Goal: Information Seeking & Learning: Check status

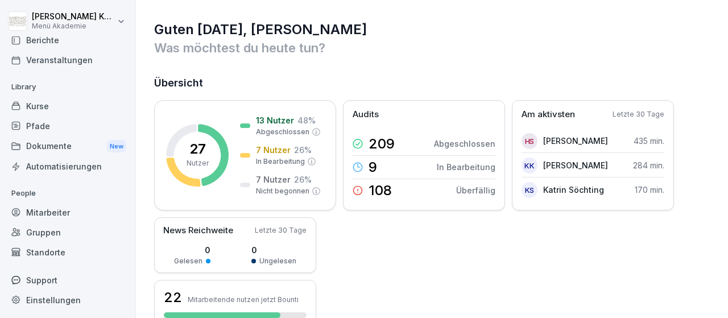
scroll to position [67, 0]
click at [51, 253] on div "Standorte" at bounding box center [68, 252] width 124 height 20
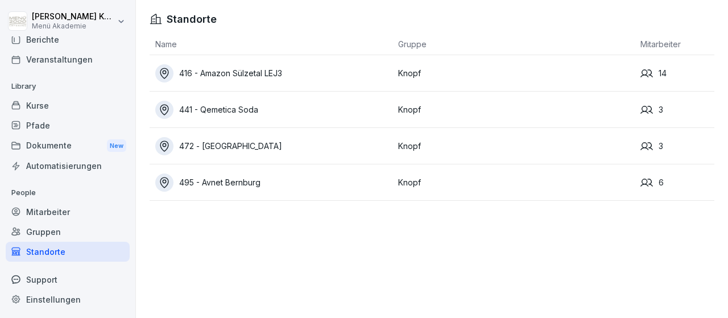
click at [244, 110] on div "441 - Qemetica Soda" at bounding box center [273, 110] width 237 height 18
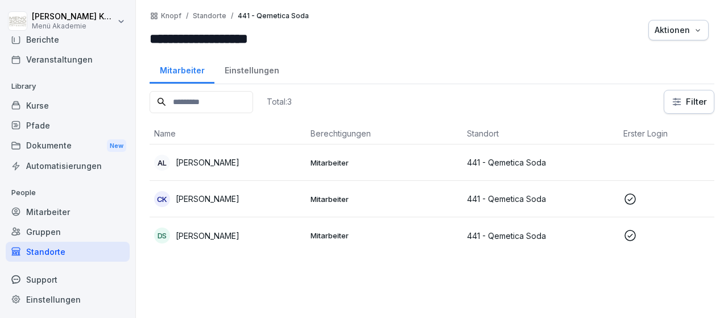
click at [333, 196] on p "Mitarbeiter" at bounding box center [384, 199] width 147 height 10
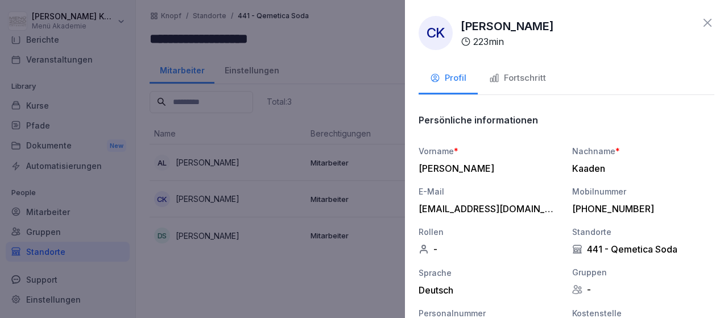
click at [528, 77] on div "Fortschritt" at bounding box center [517, 78] width 57 height 13
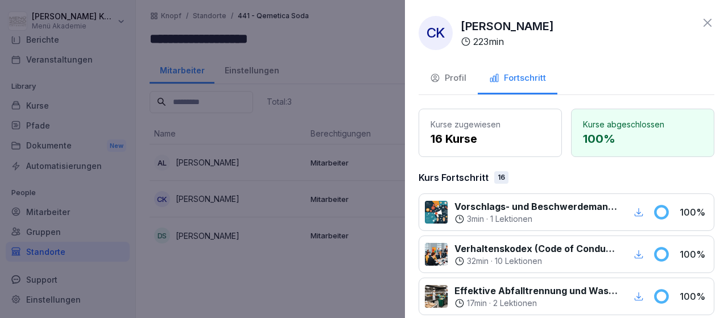
click at [707, 18] on icon at bounding box center [708, 23] width 14 height 14
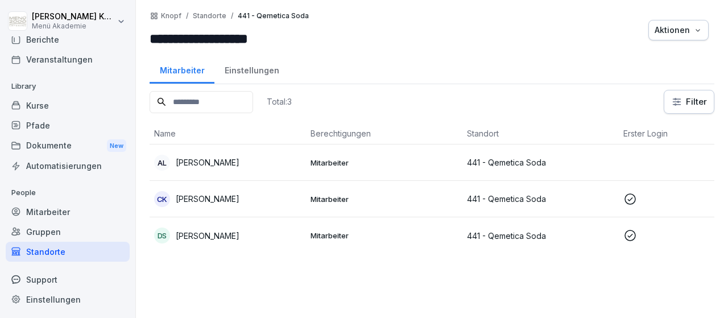
scroll to position [67, 0]
click at [339, 233] on p "Mitarbeiter" at bounding box center [384, 235] width 147 height 10
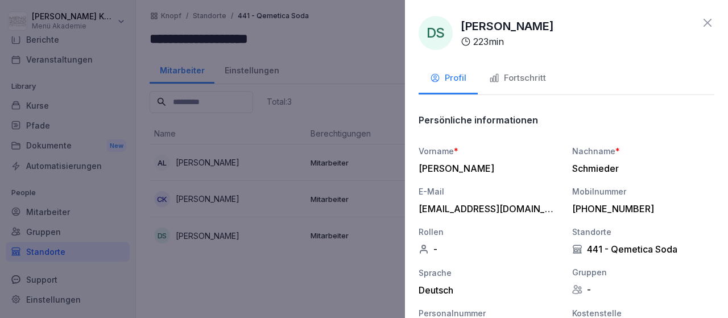
click at [516, 77] on div "Fortschritt" at bounding box center [517, 78] width 57 height 13
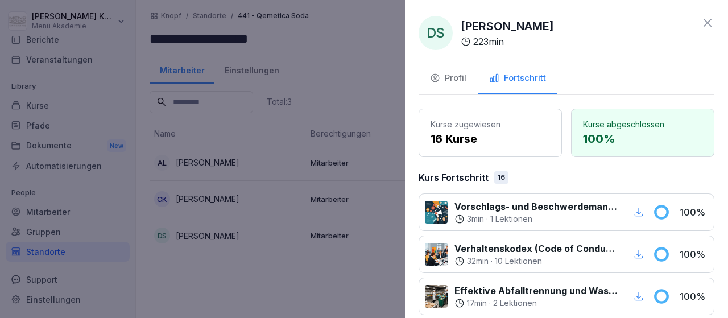
click at [707, 19] on icon at bounding box center [708, 23] width 14 height 14
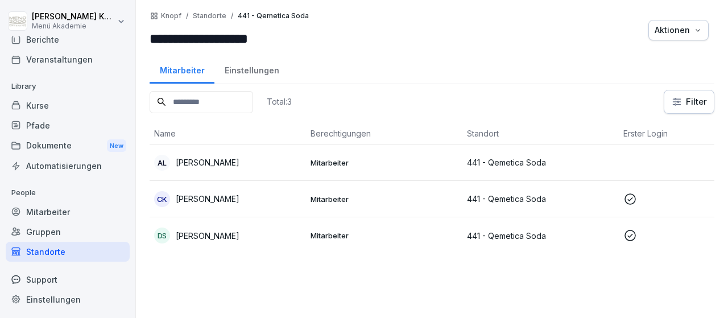
click at [56, 249] on div "Standorte" at bounding box center [68, 252] width 124 height 20
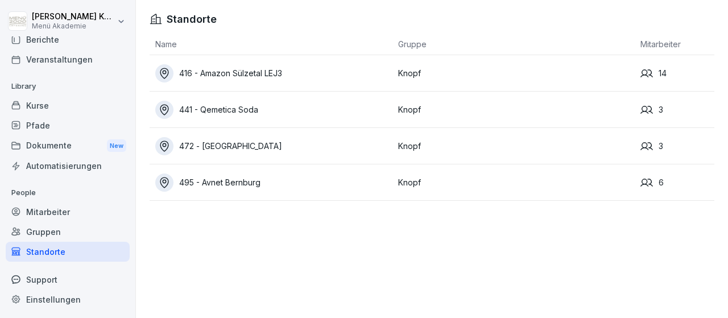
click at [235, 111] on div "441 - Qemetica Soda" at bounding box center [273, 110] width 237 height 18
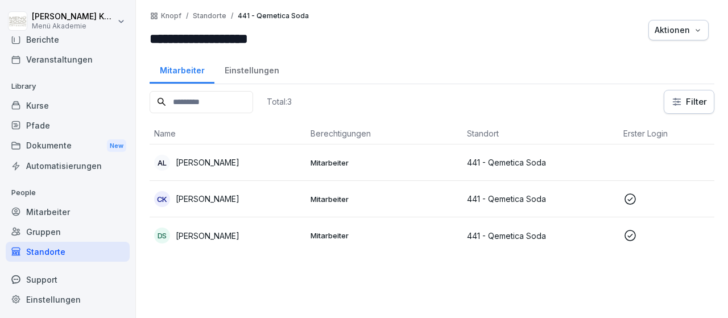
click at [63, 250] on div "Standorte" at bounding box center [68, 252] width 124 height 20
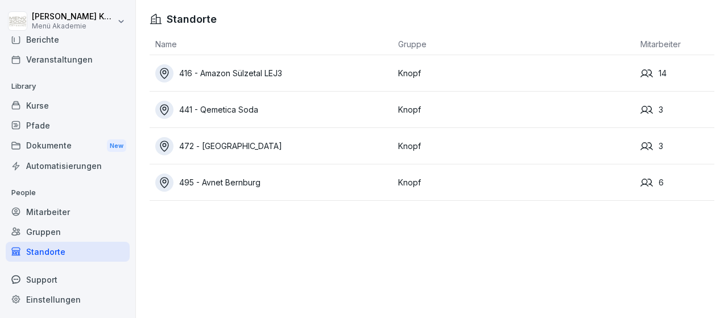
click at [226, 183] on div "495 - Avnet Bernburg" at bounding box center [273, 183] width 237 height 18
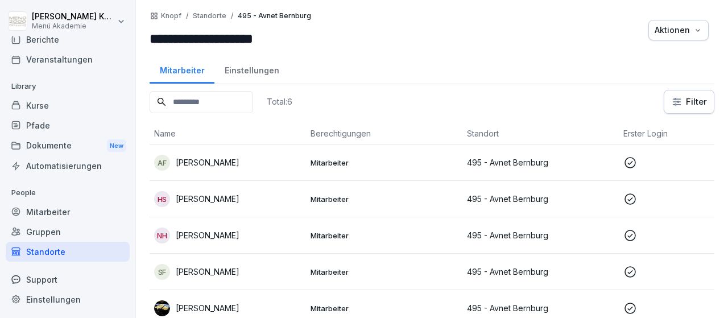
click at [332, 160] on p "Mitarbeiter" at bounding box center [384, 163] width 147 height 10
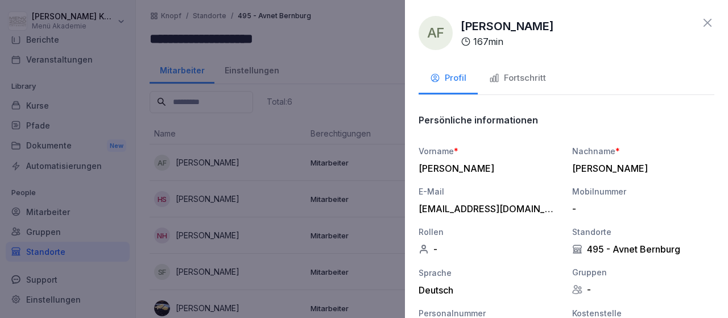
click at [519, 73] on div "Fortschritt" at bounding box center [517, 78] width 57 height 13
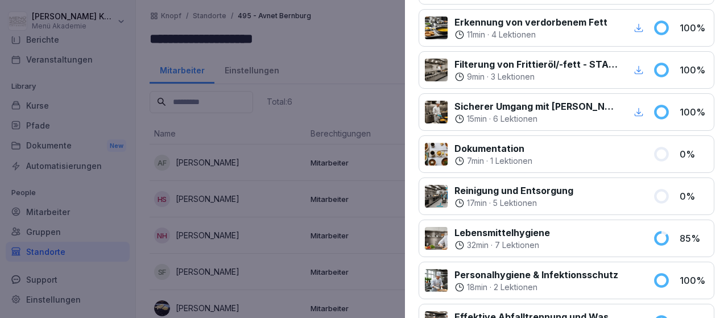
scroll to position [0, 0]
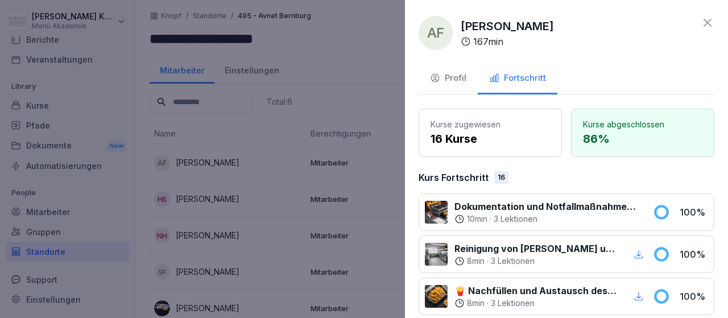
click at [708, 23] on icon at bounding box center [708, 23] width 8 height 8
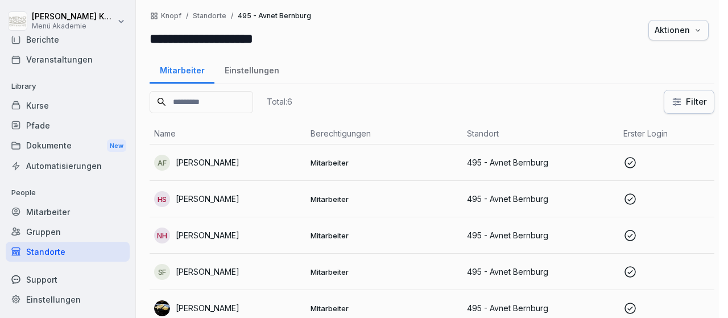
scroll to position [67, 0]
click at [210, 196] on p "[PERSON_NAME]" at bounding box center [208, 199] width 64 height 12
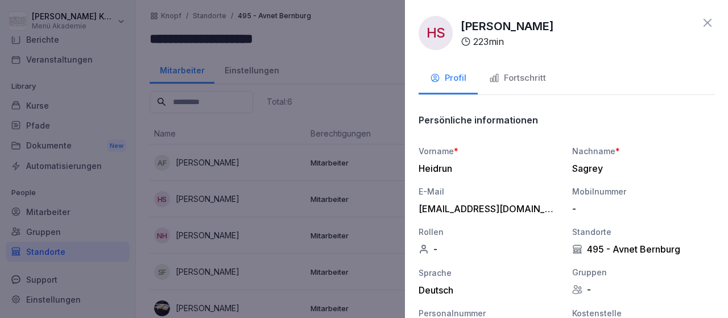
click at [519, 73] on div "Fortschritt" at bounding box center [517, 78] width 57 height 13
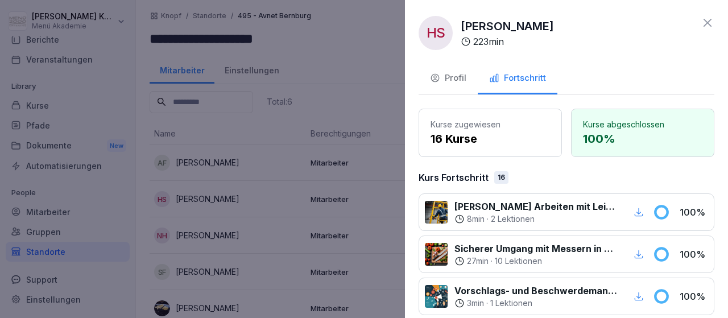
click at [702, 22] on icon at bounding box center [708, 23] width 14 height 14
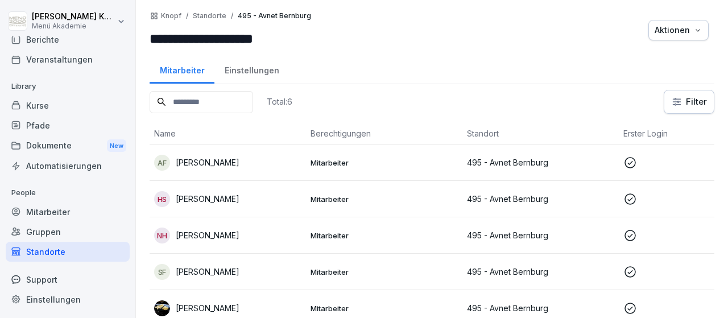
click at [214, 233] on p "[PERSON_NAME]" at bounding box center [208, 235] width 64 height 12
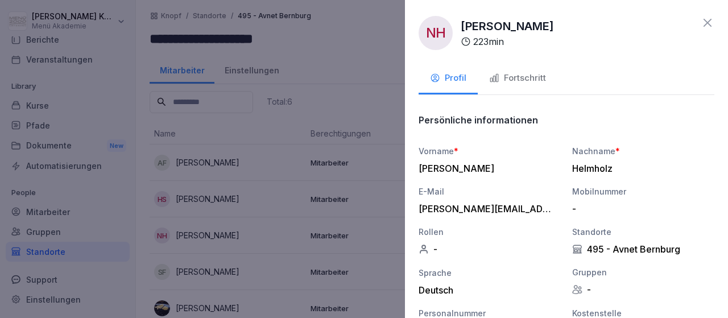
click at [530, 79] on div "Fortschritt" at bounding box center [517, 78] width 57 height 13
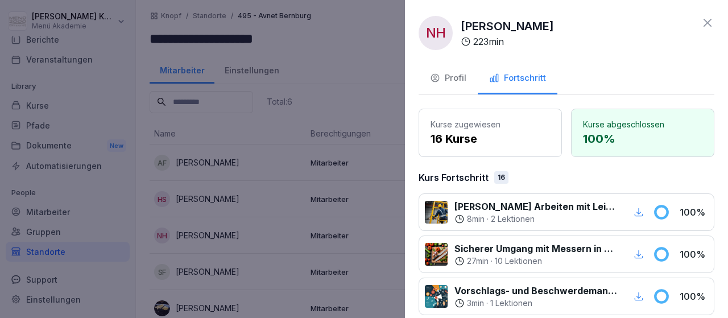
click at [704, 20] on icon at bounding box center [708, 23] width 8 height 8
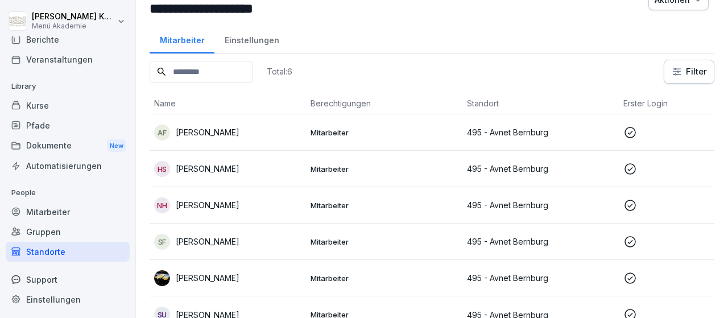
scroll to position [44, 0]
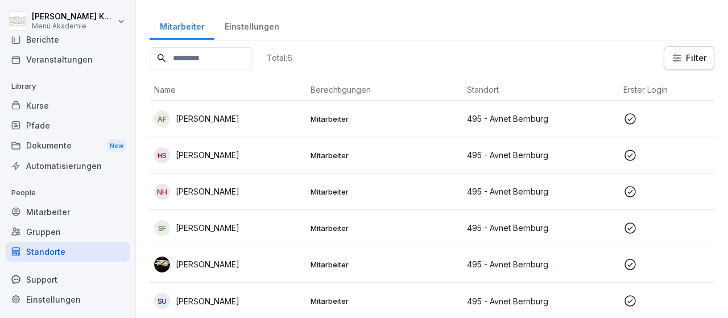
click at [331, 221] on td "Mitarbeiter" at bounding box center [384, 228] width 156 height 36
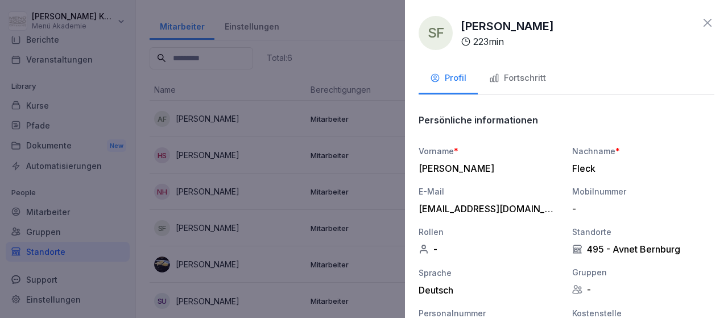
click at [519, 75] on div "Fortschritt" at bounding box center [517, 78] width 57 height 13
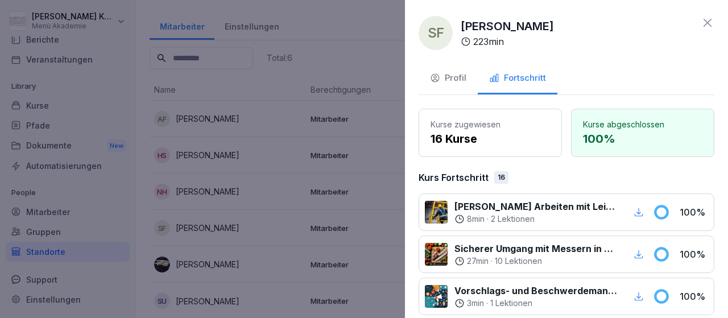
click at [701, 26] on icon at bounding box center [708, 23] width 14 height 14
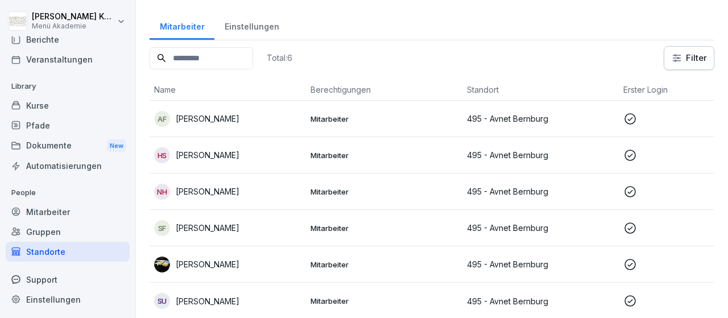
click at [326, 259] on p "Mitarbeiter" at bounding box center [384, 264] width 147 height 10
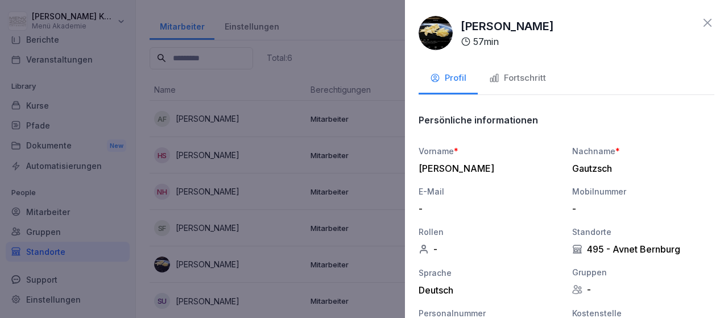
click at [524, 73] on div "Fortschritt" at bounding box center [517, 78] width 57 height 13
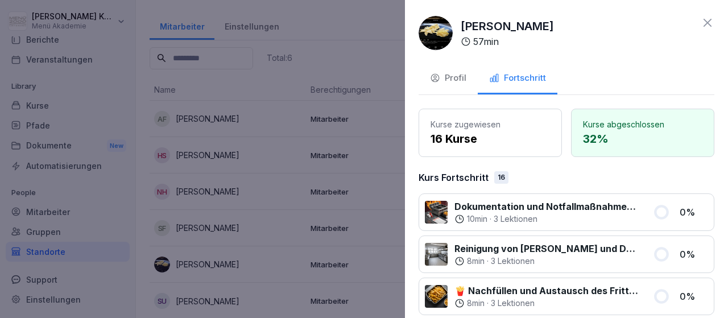
click at [708, 19] on icon at bounding box center [708, 23] width 14 height 14
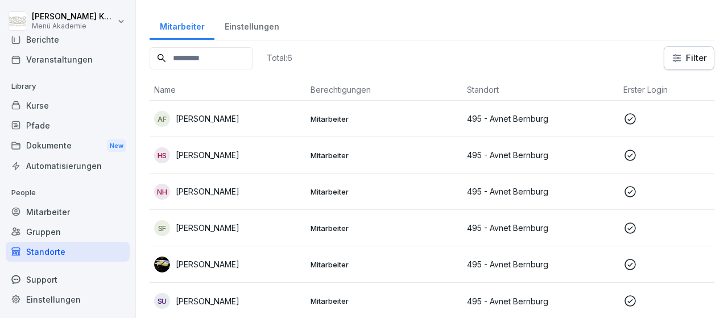
click at [323, 300] on p "Mitarbeiter" at bounding box center [384, 301] width 147 height 10
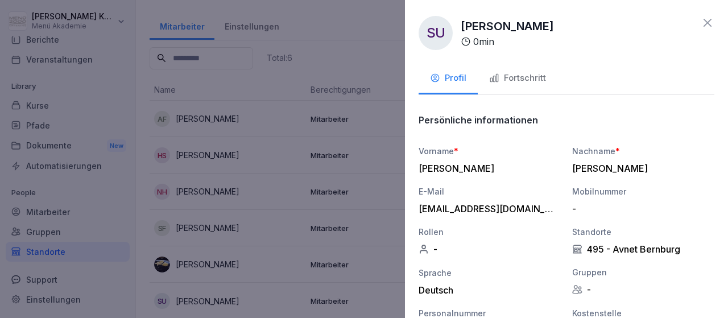
click at [514, 75] on div "Fortschritt" at bounding box center [517, 78] width 57 height 13
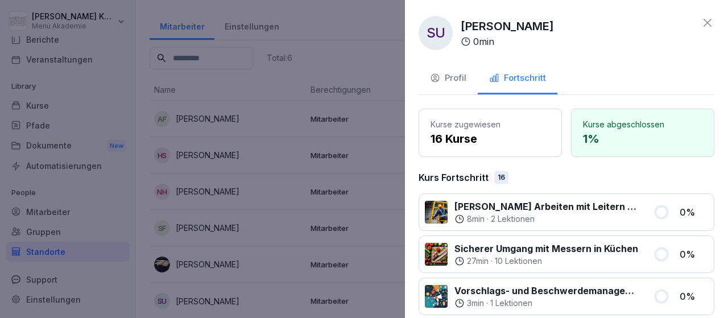
click at [709, 26] on icon at bounding box center [708, 23] width 14 height 14
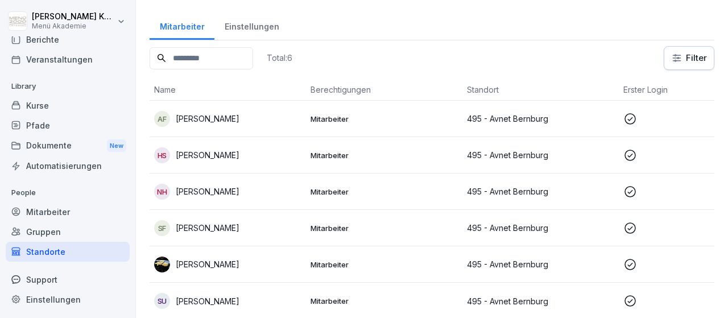
click at [329, 294] on td "Mitarbeiter" at bounding box center [384, 301] width 156 height 36
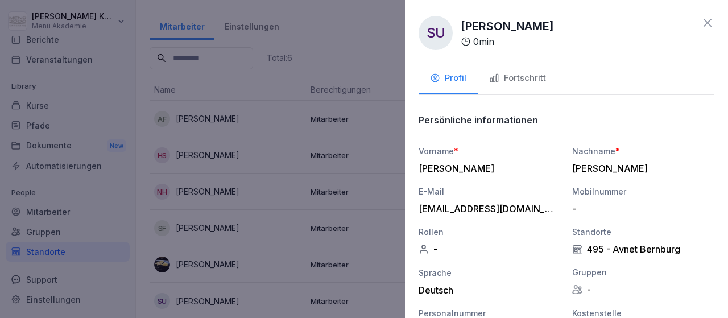
click at [523, 75] on div "Fortschritt" at bounding box center [517, 78] width 57 height 13
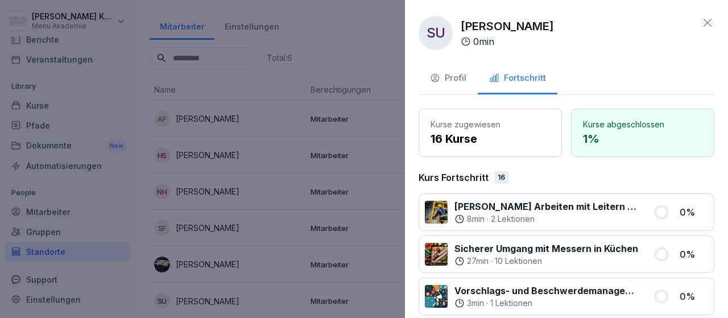
click at [711, 22] on icon at bounding box center [708, 23] width 14 height 14
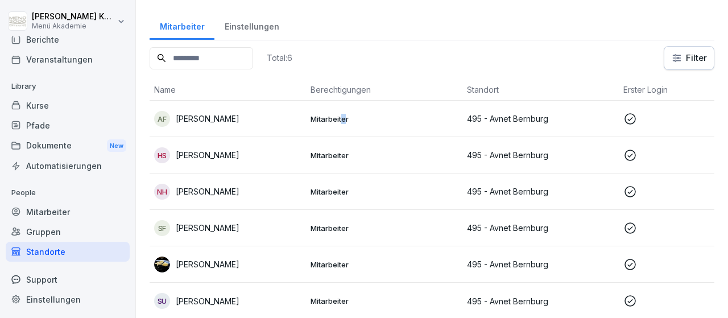
click at [344, 114] on p "Mitarbeiter" at bounding box center [384, 119] width 147 height 10
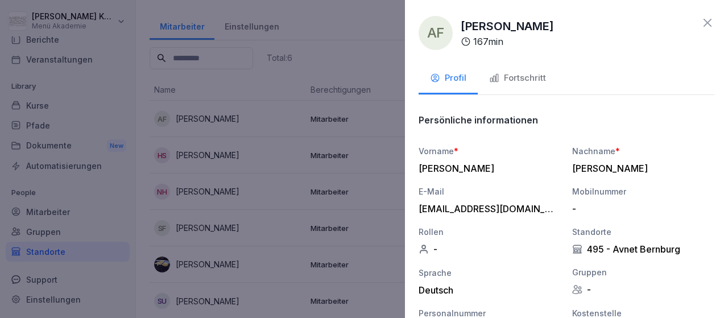
click at [511, 72] on div "Fortschritt" at bounding box center [517, 78] width 57 height 13
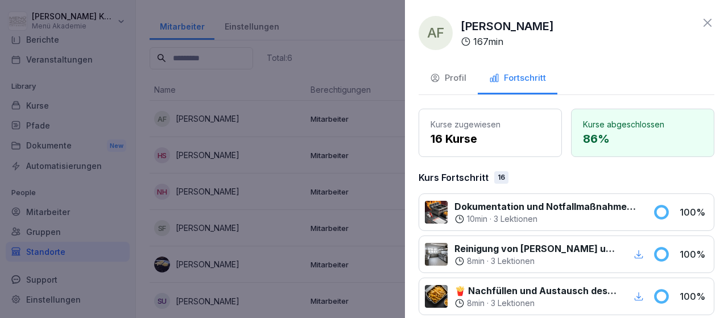
click at [709, 24] on icon at bounding box center [708, 23] width 8 height 8
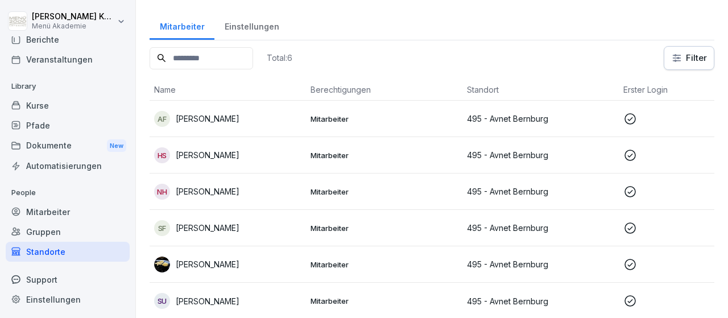
click at [224, 155] on p "[PERSON_NAME]" at bounding box center [208, 155] width 64 height 12
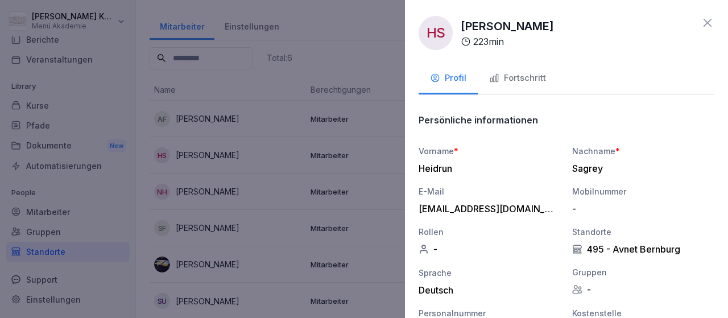
click at [537, 74] on div "Fortschritt" at bounding box center [517, 78] width 57 height 13
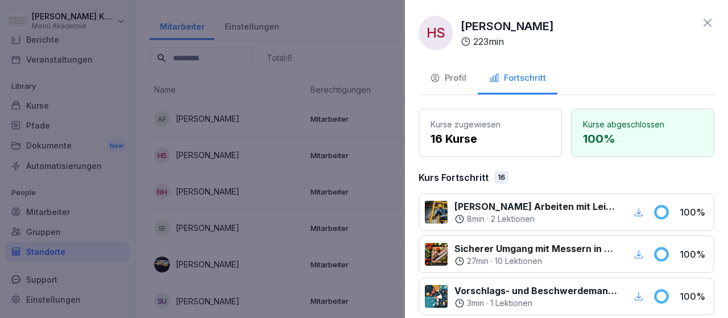
drag, startPoint x: 709, startPoint y: 19, endPoint x: 637, endPoint y: 53, distance: 80.2
click at [709, 19] on icon at bounding box center [708, 23] width 14 height 14
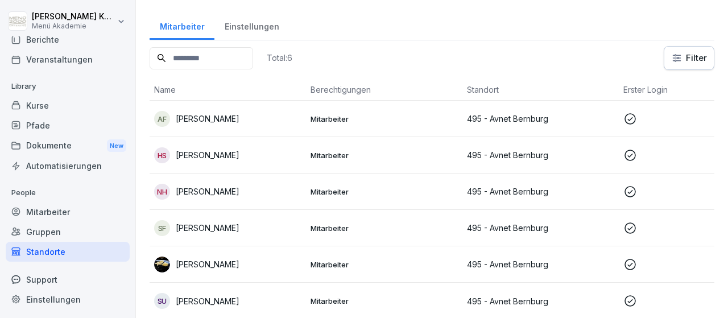
click at [221, 192] on p "[PERSON_NAME]" at bounding box center [208, 191] width 64 height 12
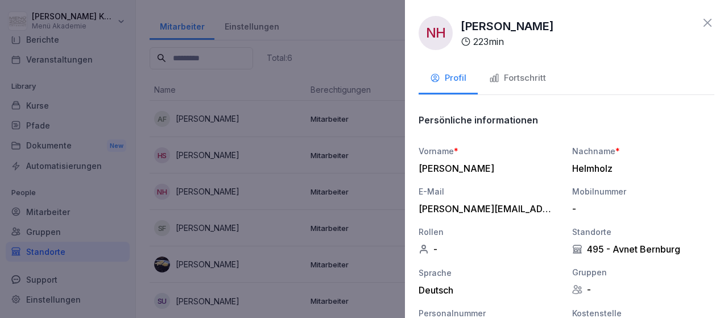
click at [532, 75] on div "Fortschritt" at bounding box center [517, 78] width 57 height 13
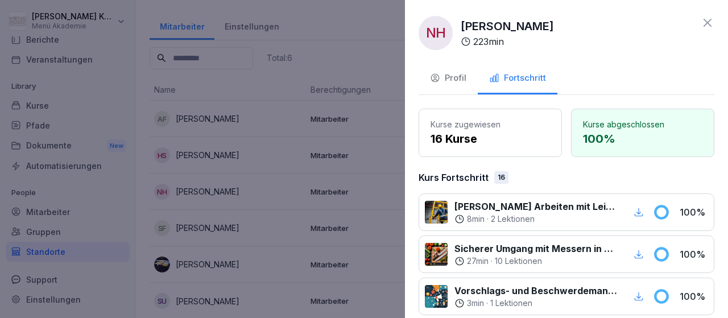
click at [711, 17] on icon at bounding box center [708, 23] width 14 height 14
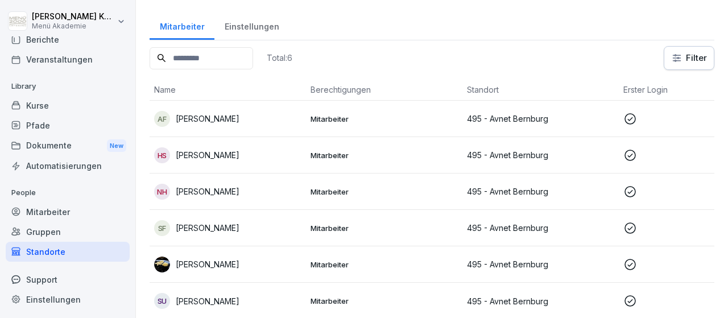
click at [205, 224] on p "[PERSON_NAME]" at bounding box center [208, 228] width 64 height 12
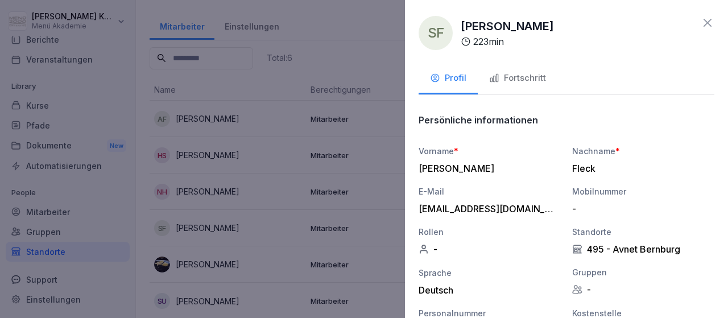
click at [534, 71] on button "Fortschritt" at bounding box center [518, 79] width 80 height 31
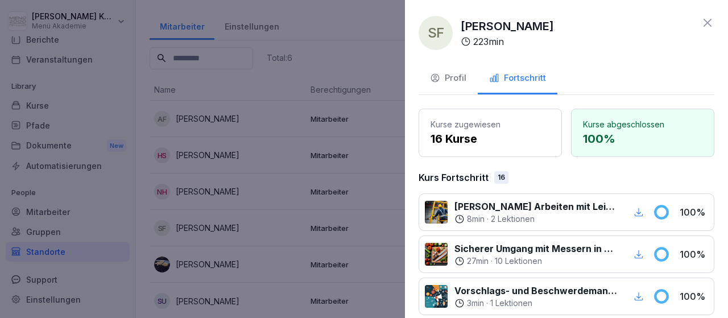
click at [709, 22] on icon at bounding box center [708, 23] width 14 height 14
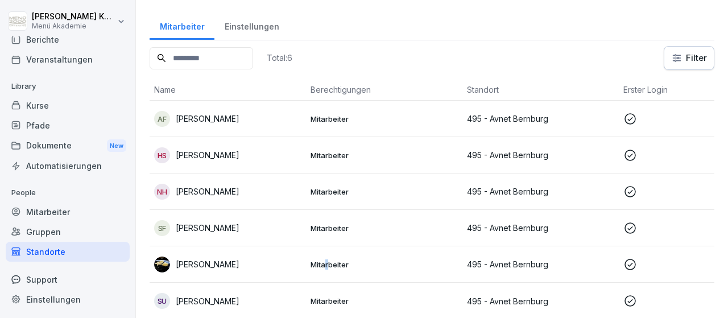
click at [328, 259] on p "Mitarbeiter" at bounding box center [384, 264] width 147 height 10
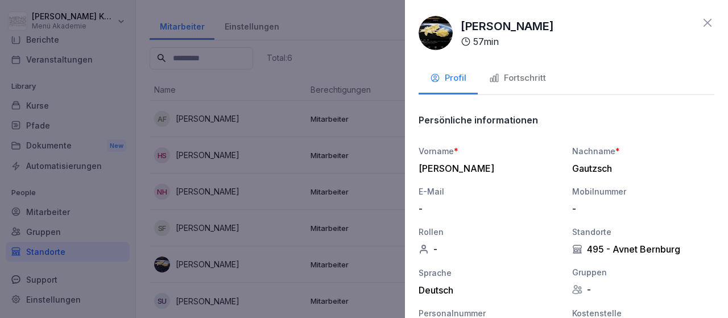
click at [521, 71] on button "Fortschritt" at bounding box center [518, 79] width 80 height 31
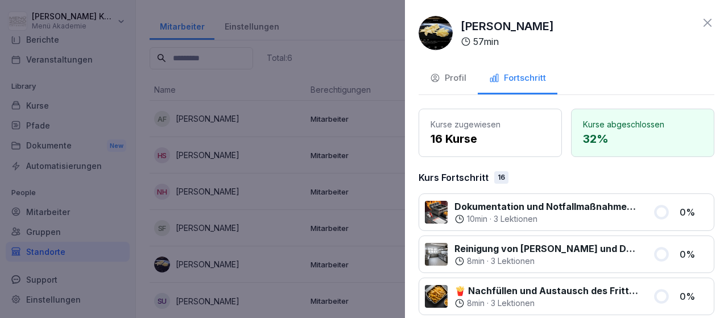
click at [710, 22] on icon at bounding box center [708, 23] width 14 height 14
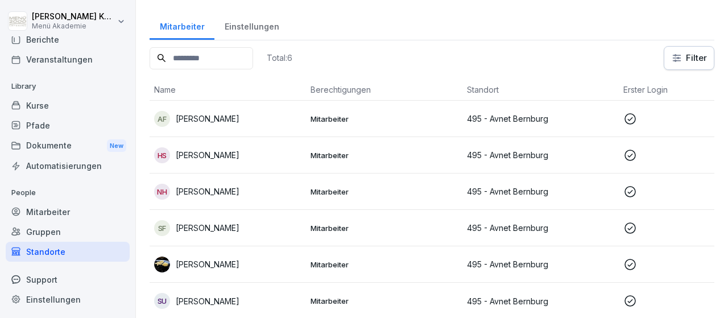
click at [61, 249] on div "Standorte" at bounding box center [68, 252] width 124 height 20
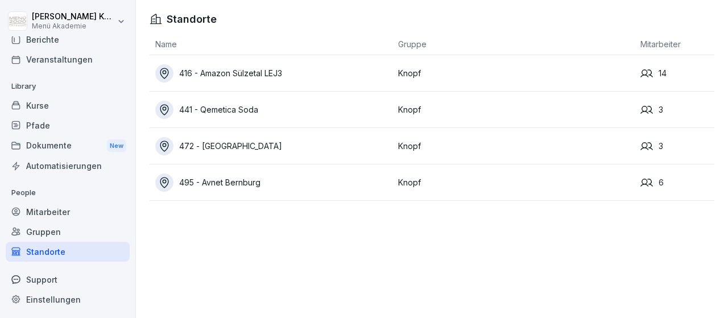
click at [226, 145] on div "472 - [GEOGRAPHIC_DATA]" at bounding box center [273, 146] width 237 height 18
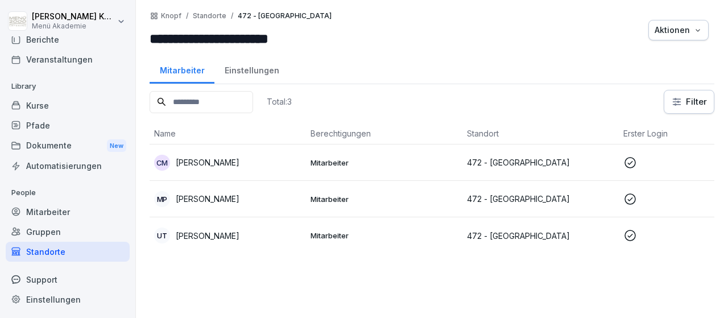
click at [323, 162] on p "Mitarbeiter" at bounding box center [384, 163] width 147 height 10
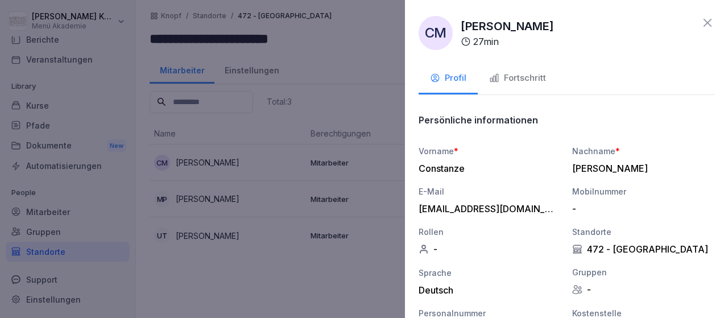
click at [531, 77] on div "Fortschritt" at bounding box center [517, 78] width 57 height 13
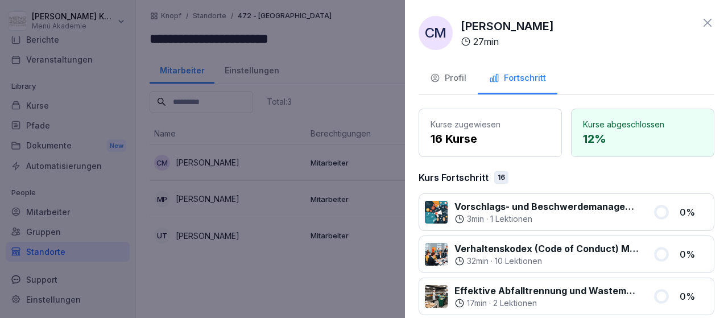
drag, startPoint x: 709, startPoint y: 21, endPoint x: 702, endPoint y: 22, distance: 7.4
click at [708, 22] on icon at bounding box center [708, 23] width 8 height 8
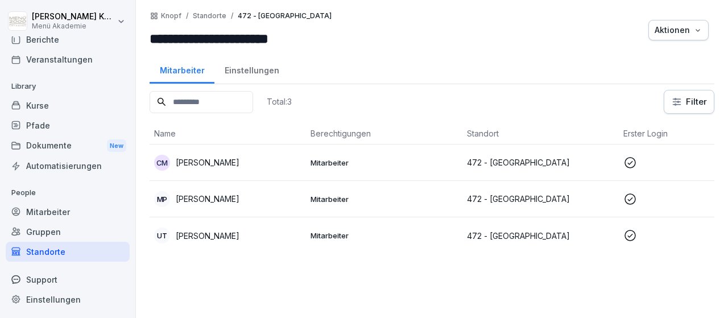
click at [337, 192] on td "Mitarbeiter" at bounding box center [384, 199] width 156 height 36
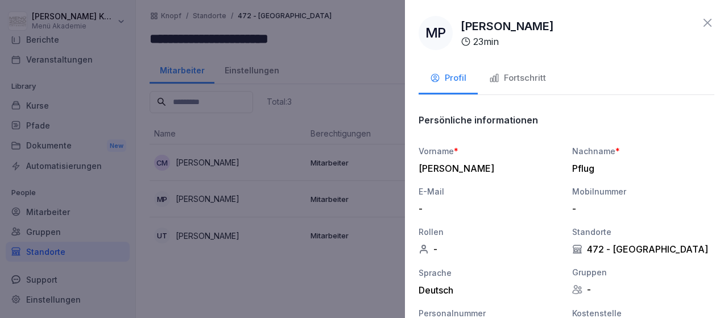
click at [518, 74] on div "Fortschritt" at bounding box center [517, 78] width 57 height 13
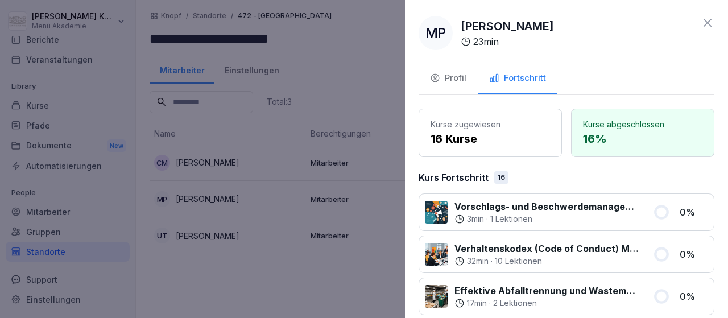
click at [712, 24] on icon at bounding box center [708, 23] width 14 height 14
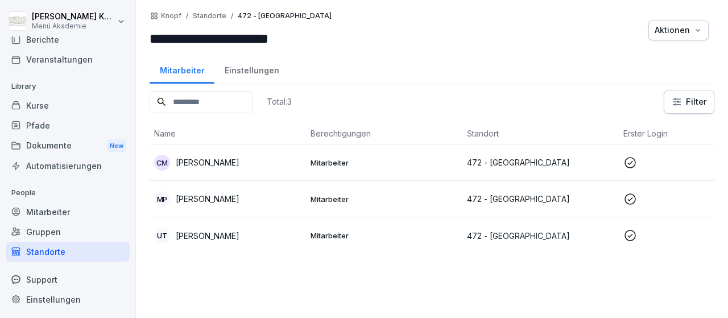
click at [343, 233] on p "Mitarbeiter" at bounding box center [384, 235] width 147 height 10
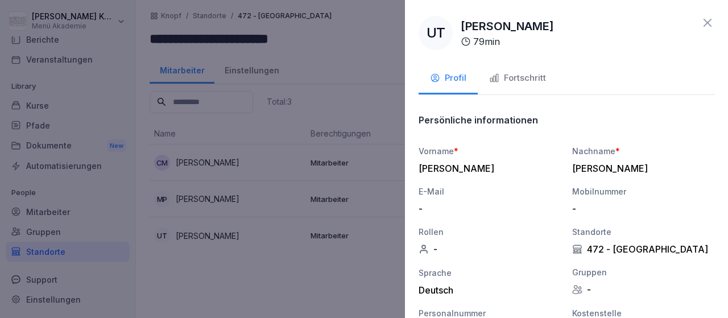
click at [507, 75] on div "Fortschritt" at bounding box center [517, 78] width 57 height 13
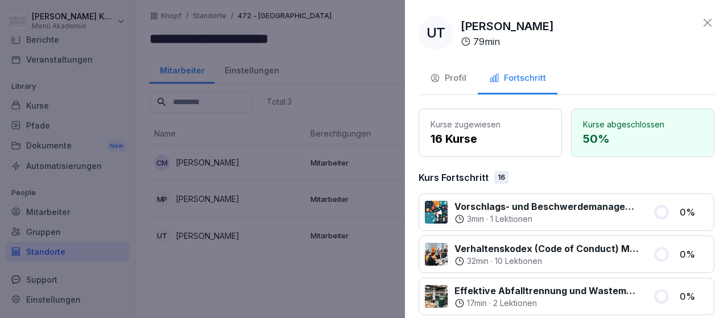
drag, startPoint x: 708, startPoint y: 22, endPoint x: 701, endPoint y: 24, distance: 7.0
click at [707, 22] on icon at bounding box center [708, 23] width 14 height 14
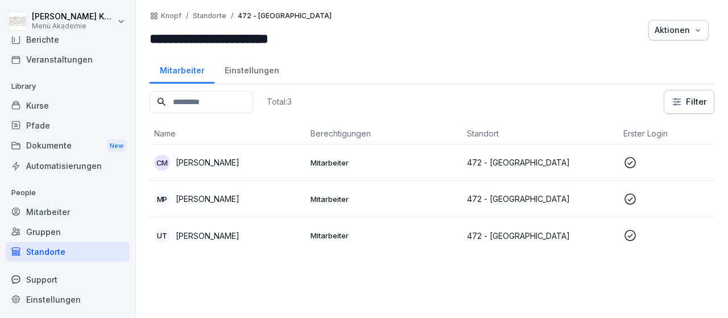
click at [53, 252] on div "Standorte" at bounding box center [68, 252] width 124 height 20
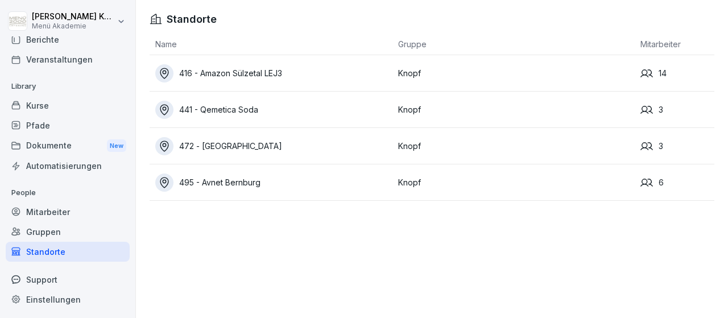
click at [240, 71] on div "416 - Amazon Sülzetal LEJ3" at bounding box center [273, 73] width 237 height 18
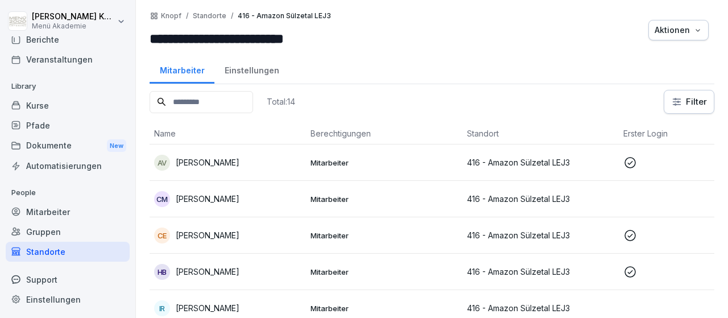
click at [333, 163] on p "Mitarbeiter" at bounding box center [384, 163] width 147 height 10
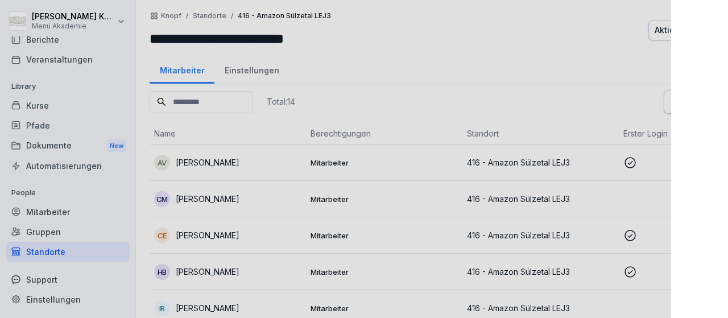
scroll to position [67, 0]
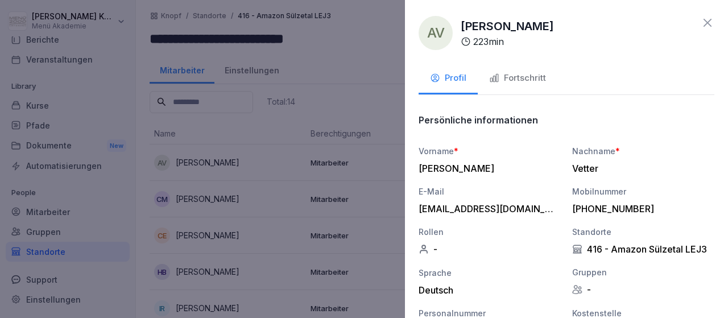
click at [522, 73] on div "Fortschritt" at bounding box center [517, 78] width 57 height 13
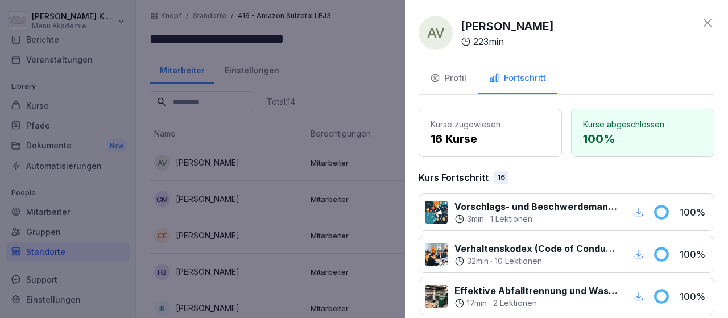
click at [707, 23] on icon at bounding box center [708, 23] width 14 height 14
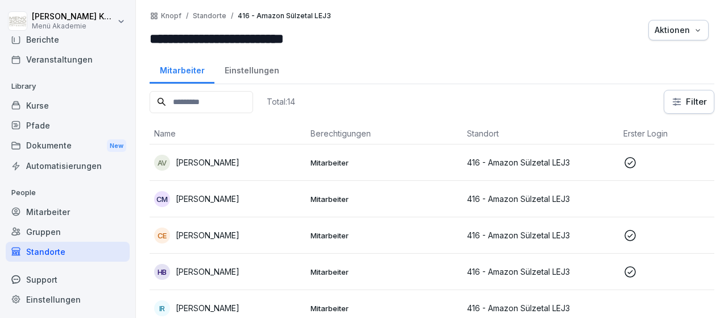
click at [337, 160] on p "Mitarbeiter" at bounding box center [384, 163] width 147 height 10
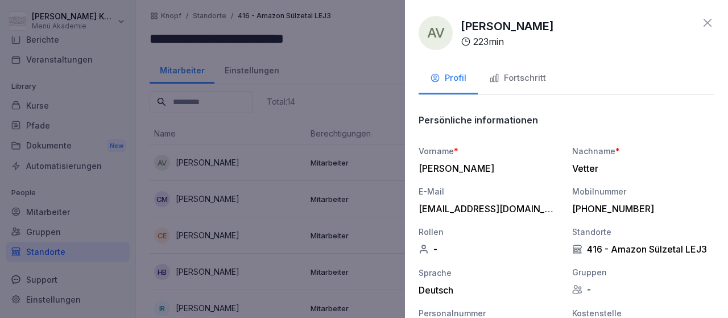
click at [524, 76] on div "Fortschritt" at bounding box center [517, 78] width 57 height 13
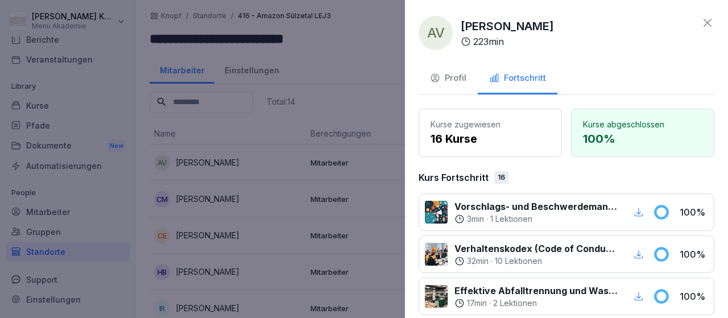
click at [704, 24] on icon at bounding box center [708, 23] width 14 height 14
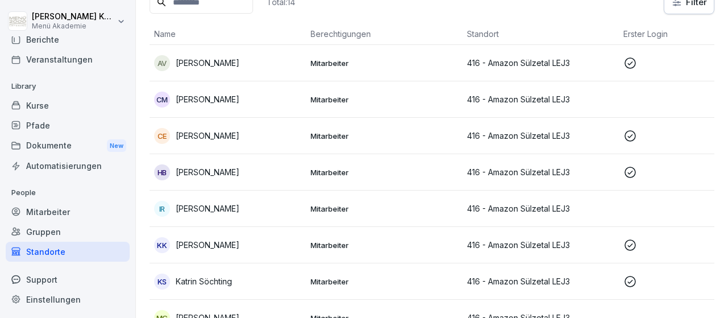
scroll to position [132, 0]
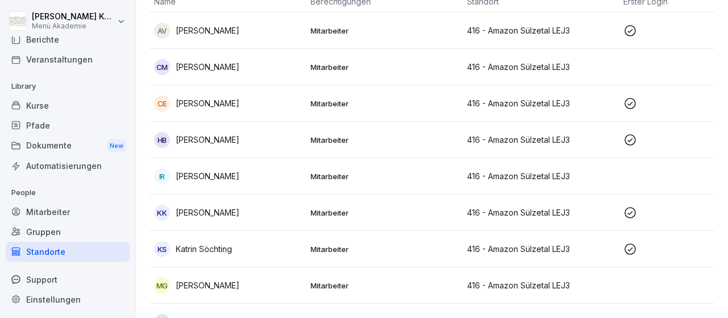
click at [331, 101] on p "Mitarbeiter" at bounding box center [384, 103] width 147 height 10
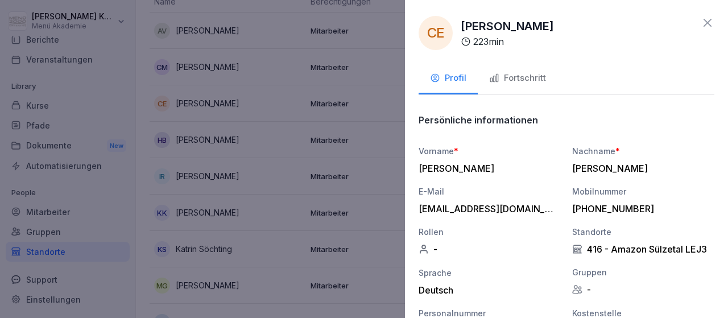
click at [529, 75] on div "Fortschritt" at bounding box center [517, 78] width 57 height 13
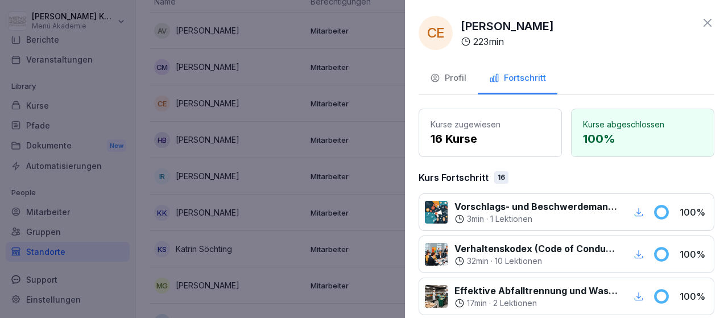
drag, startPoint x: 708, startPoint y: 20, endPoint x: 639, endPoint y: 39, distance: 71.8
click at [708, 20] on icon at bounding box center [708, 23] width 14 height 14
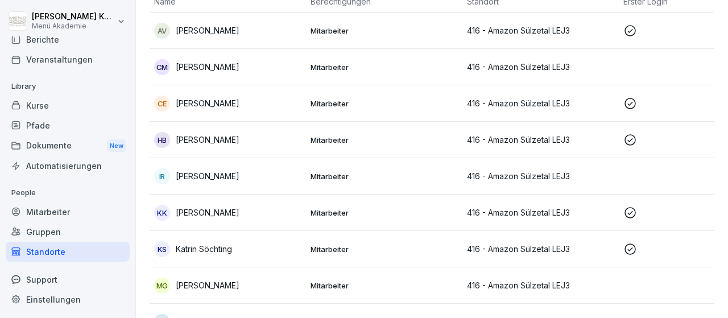
click at [329, 135] on p "Mitarbeiter" at bounding box center [384, 140] width 147 height 10
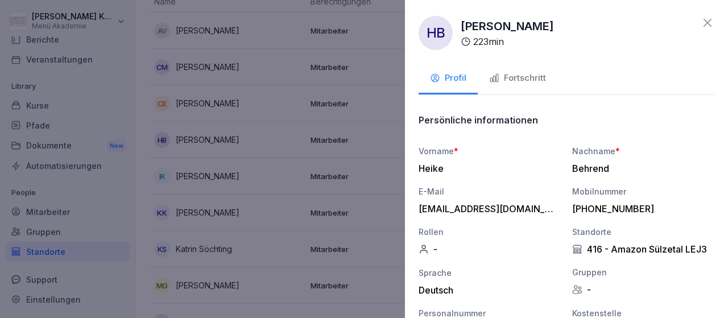
click at [524, 75] on div "Fortschritt" at bounding box center [517, 78] width 57 height 13
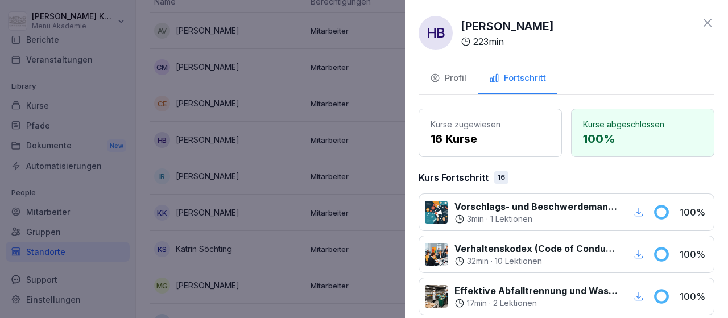
click at [706, 21] on icon at bounding box center [708, 23] width 14 height 14
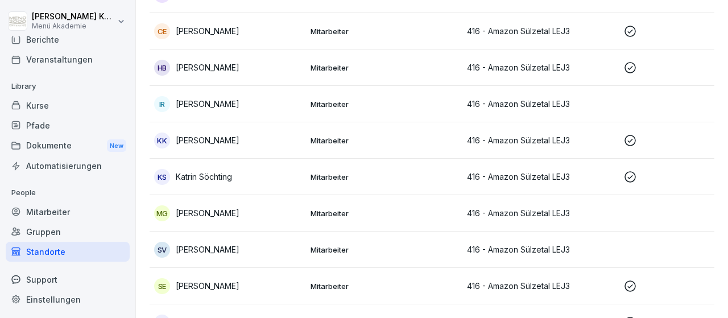
scroll to position [198, 0]
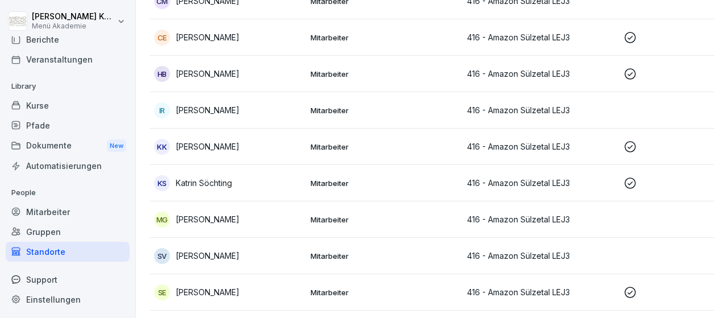
click at [329, 108] on p "Mitarbeiter" at bounding box center [384, 110] width 147 height 10
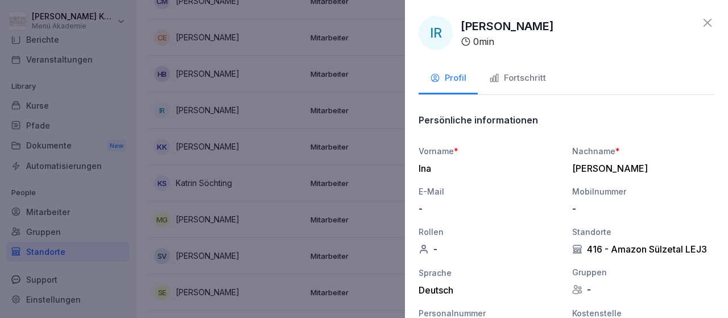
click at [524, 80] on div "Fortschritt" at bounding box center [517, 78] width 57 height 13
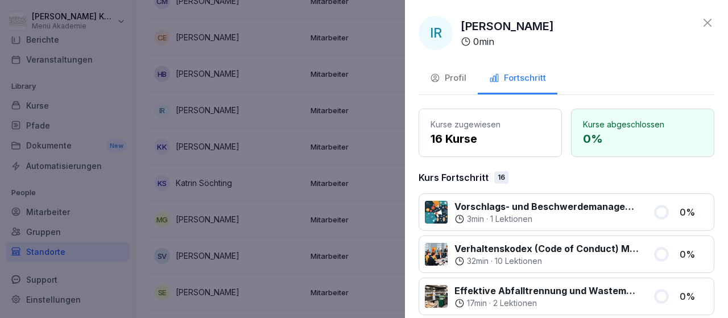
click at [706, 21] on icon at bounding box center [708, 23] width 8 height 8
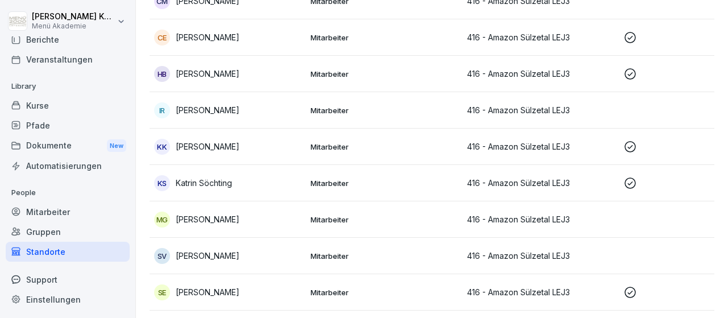
click at [336, 142] on p "Mitarbeiter" at bounding box center [384, 147] width 147 height 10
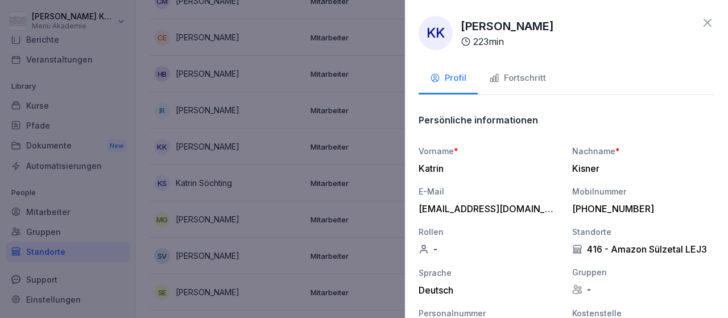
click at [517, 75] on div "Fortschritt" at bounding box center [517, 78] width 57 height 13
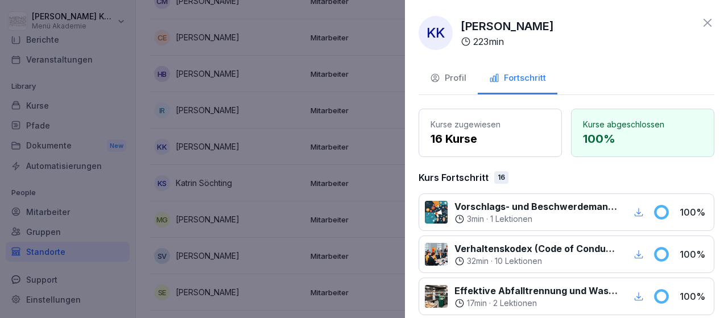
drag, startPoint x: 709, startPoint y: 20, endPoint x: 703, endPoint y: 21, distance: 6.9
click at [708, 20] on icon at bounding box center [708, 23] width 14 height 14
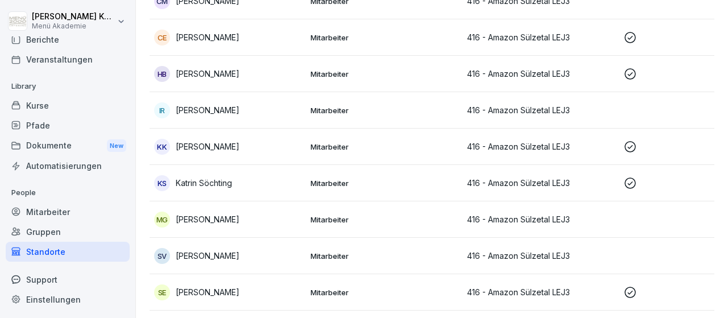
click at [329, 183] on p "Mitarbeiter" at bounding box center [384, 183] width 147 height 10
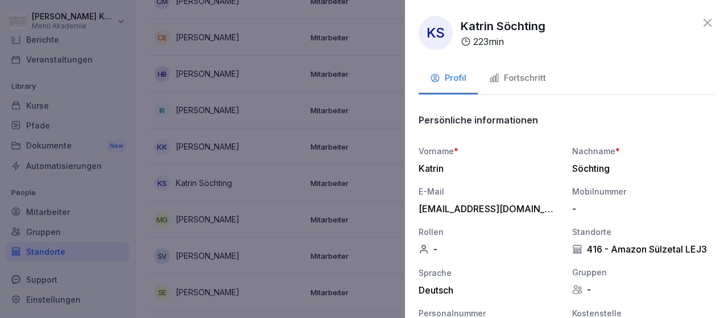
click at [530, 78] on div "Fortschritt" at bounding box center [517, 78] width 57 height 13
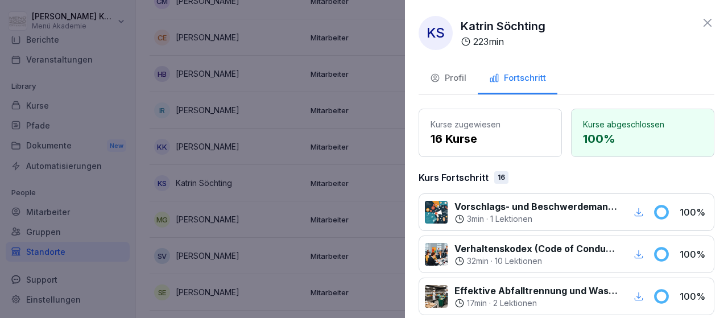
drag, startPoint x: 706, startPoint y: 23, endPoint x: 588, endPoint y: 76, distance: 129.9
click at [704, 24] on icon at bounding box center [708, 23] width 14 height 14
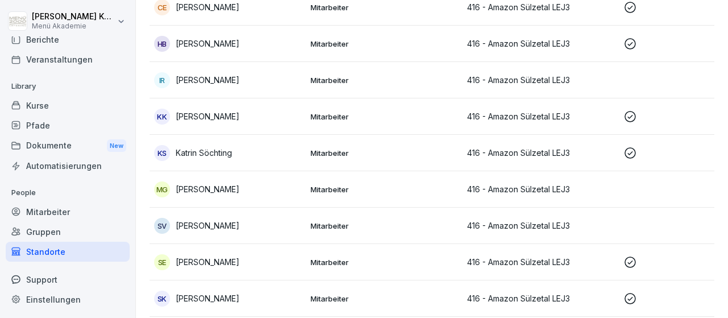
scroll to position [264, 0]
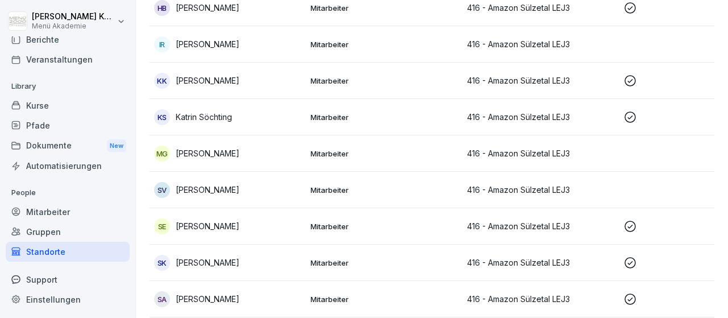
click at [224, 153] on p "[PERSON_NAME]" at bounding box center [208, 153] width 64 height 12
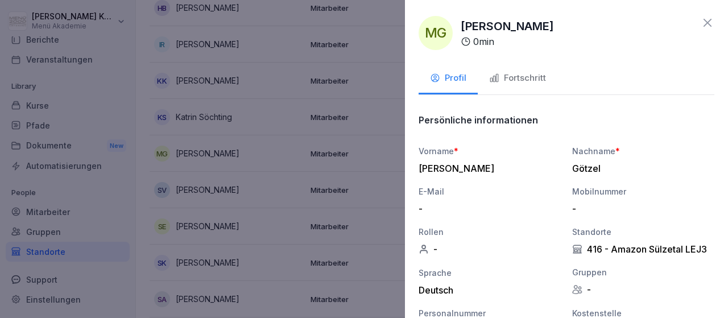
click at [506, 75] on div "Fortschritt" at bounding box center [517, 78] width 57 height 13
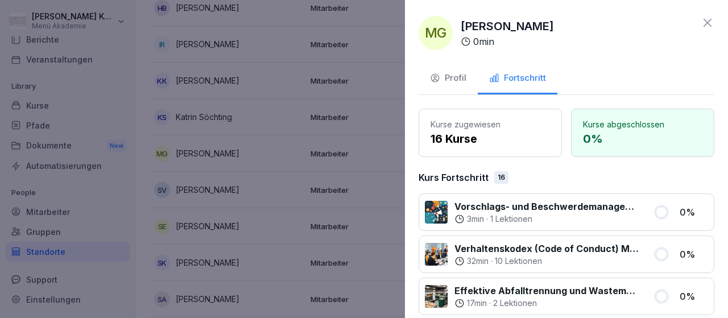
click at [709, 19] on icon at bounding box center [708, 23] width 14 height 14
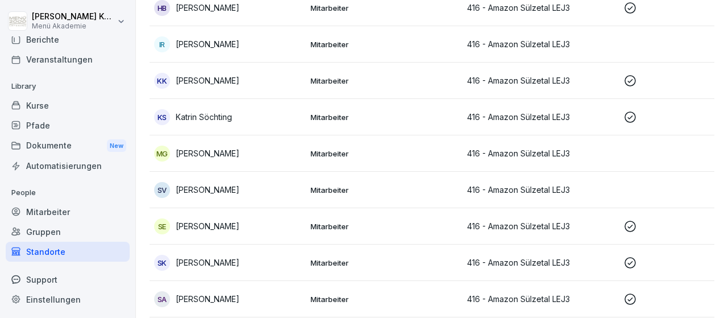
click at [323, 222] on p "Mitarbeiter" at bounding box center [384, 226] width 147 height 10
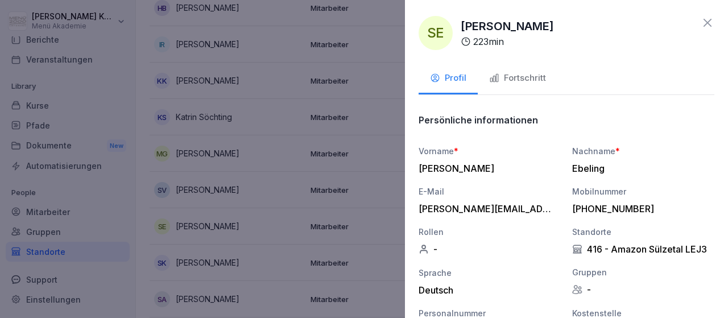
click at [515, 80] on div "Fortschritt" at bounding box center [517, 78] width 57 height 13
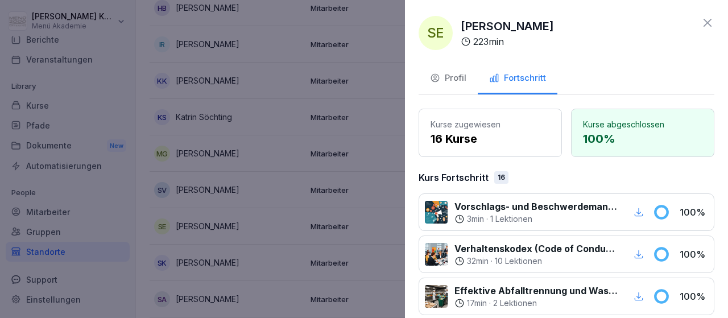
drag, startPoint x: 705, startPoint y: 21, endPoint x: 698, endPoint y: 28, distance: 10.1
click at [705, 22] on icon at bounding box center [708, 23] width 14 height 14
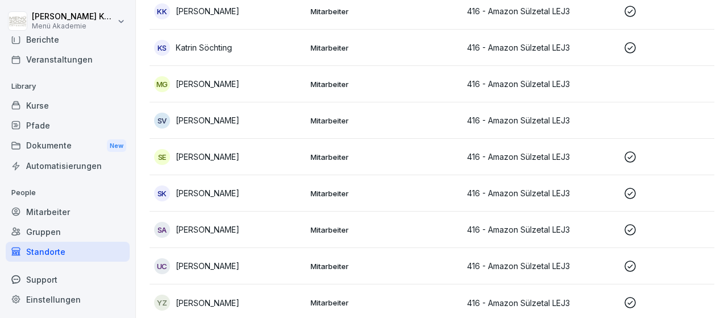
scroll to position [0, 0]
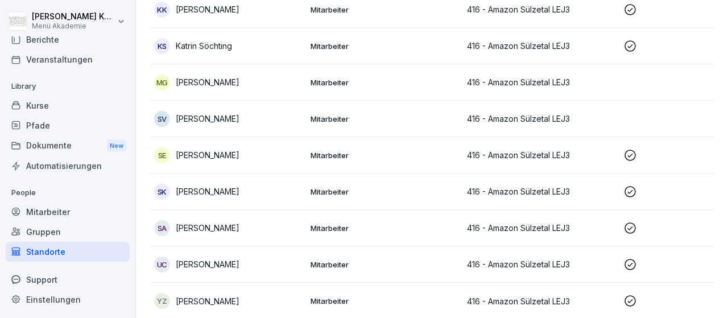
click at [331, 187] on p "Mitarbeiter" at bounding box center [384, 192] width 147 height 10
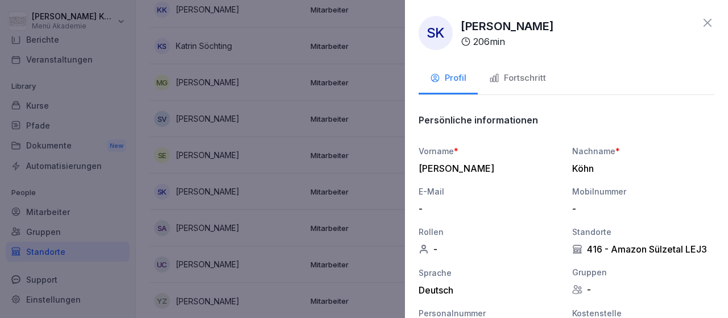
click at [512, 75] on div "Fortschritt" at bounding box center [517, 78] width 57 height 13
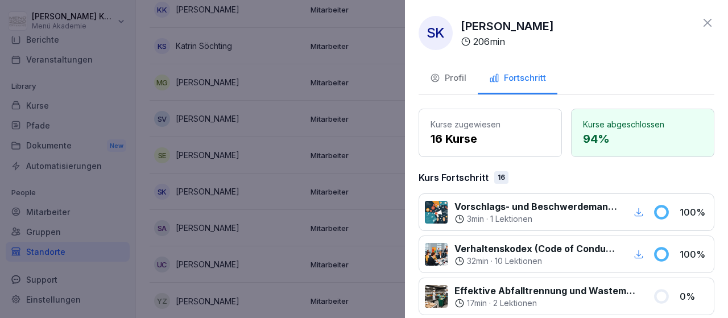
click at [706, 19] on icon at bounding box center [708, 23] width 14 height 14
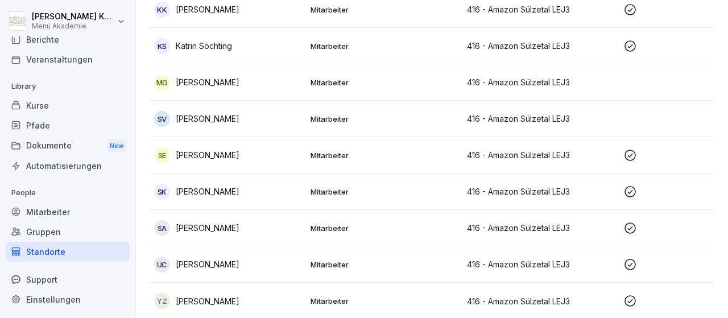
click at [328, 224] on p "Mitarbeiter" at bounding box center [384, 228] width 147 height 10
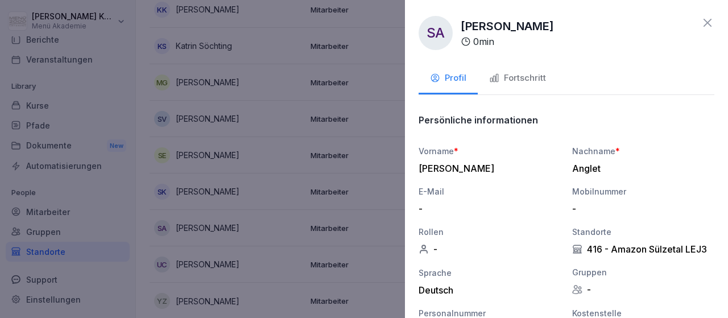
click at [521, 76] on div "Fortschritt" at bounding box center [517, 78] width 57 height 13
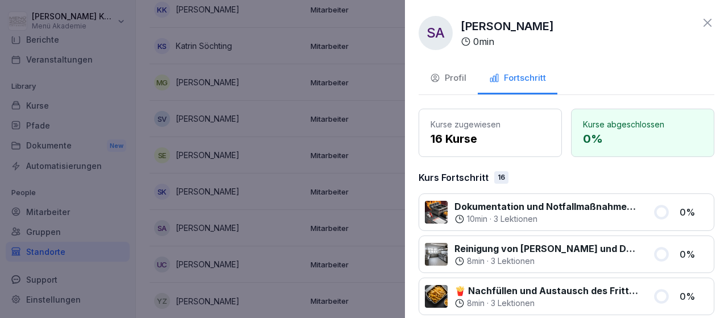
drag, startPoint x: 711, startPoint y: 18, endPoint x: 694, endPoint y: 23, distance: 17.7
click at [705, 20] on icon at bounding box center [708, 23] width 14 height 14
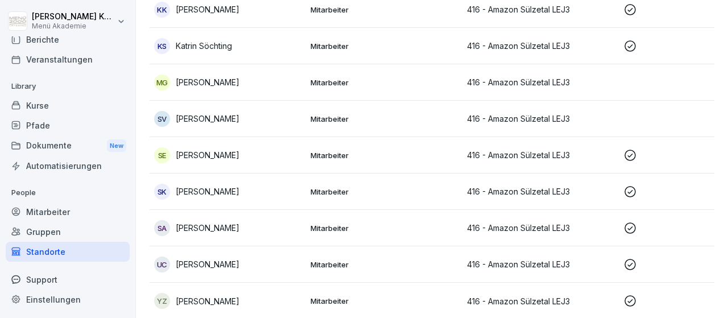
click at [327, 188] on p "Mitarbeiter" at bounding box center [384, 192] width 147 height 10
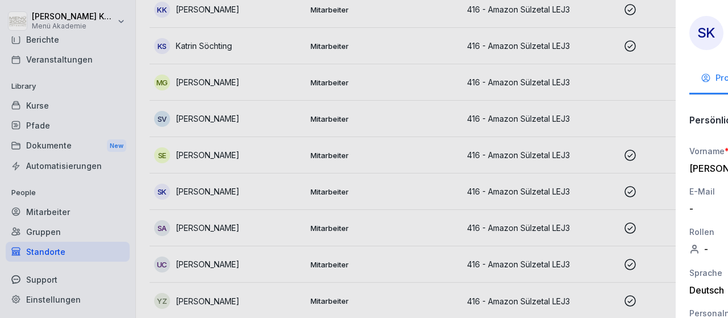
scroll to position [67, 0]
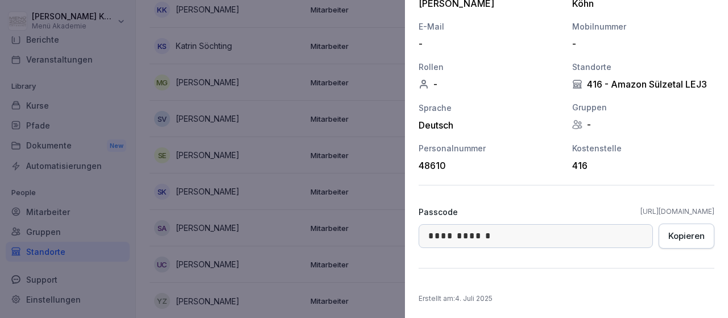
click at [566, 210] on div "Passcode [URL][DOMAIN_NAME]" at bounding box center [567, 212] width 296 height 12
click at [562, 208] on div "Passcode [URL][DOMAIN_NAME]" at bounding box center [567, 212] width 296 height 12
click at [566, 210] on div "Passcode [URL][DOMAIN_NAME]" at bounding box center [567, 212] width 296 height 12
click at [641, 213] on link "[URL][DOMAIN_NAME]" at bounding box center [678, 212] width 74 height 10
click at [641, 208] on link "[URL][DOMAIN_NAME]" at bounding box center [678, 212] width 74 height 10
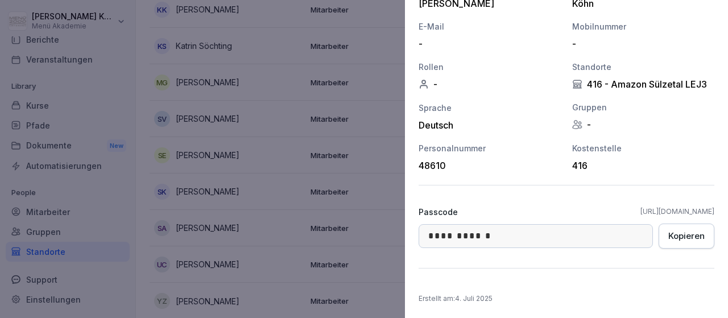
drag, startPoint x: 566, startPoint y: 208, endPoint x: 715, endPoint y: 209, distance: 149.1
click at [717, 210] on div "**********" at bounding box center [566, 159] width 323 height 318
copy link "[URL][DOMAIN_NAME]"
click at [417, 312] on div "**********" at bounding box center [566, 159] width 323 height 318
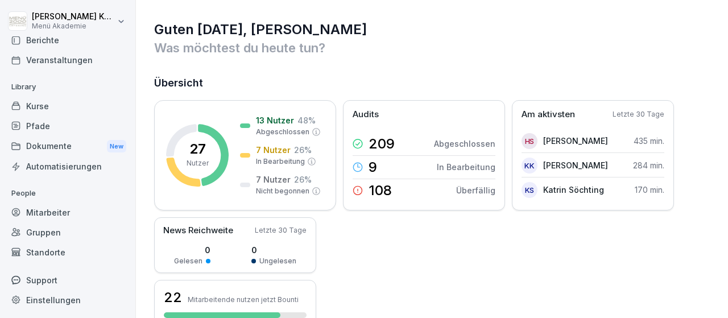
scroll to position [67, 0]
drag, startPoint x: 39, startPoint y: 251, endPoint x: 60, endPoint y: 250, distance: 21.1
click at [39, 251] on div "Standorte" at bounding box center [68, 252] width 124 height 20
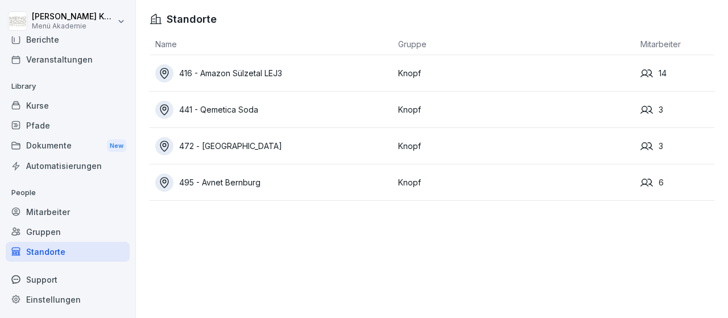
click at [257, 75] on div "416 - Amazon Sülzetal LEJ3" at bounding box center [273, 73] width 237 height 18
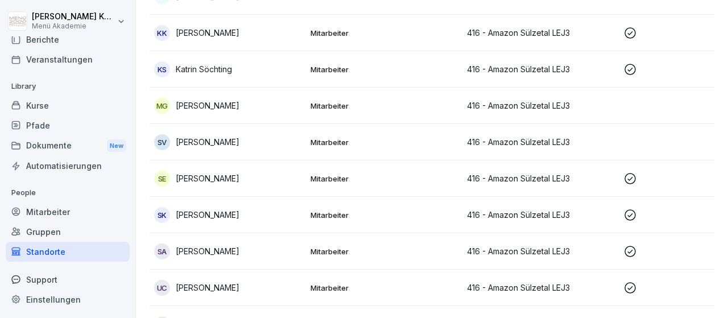
scroll to position [330, 0]
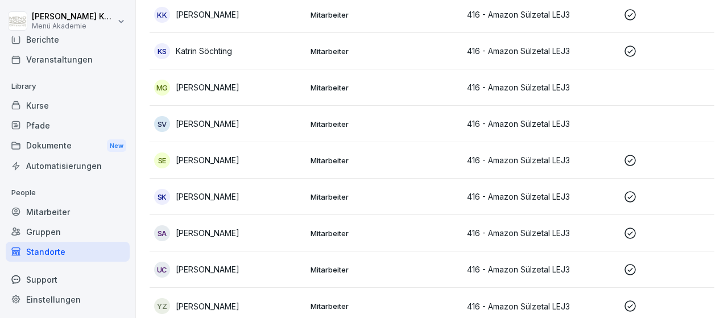
click at [216, 198] on p "[PERSON_NAME]" at bounding box center [208, 197] width 64 height 12
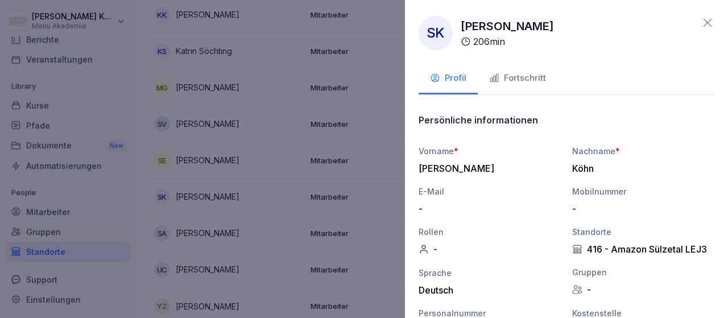
click at [521, 78] on div "Fortschritt" at bounding box center [517, 78] width 57 height 13
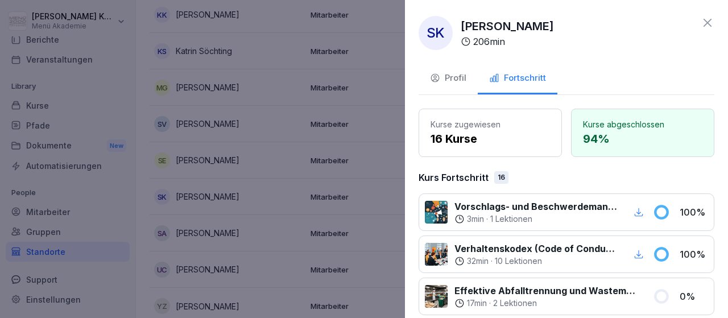
click at [705, 18] on icon at bounding box center [708, 23] width 14 height 14
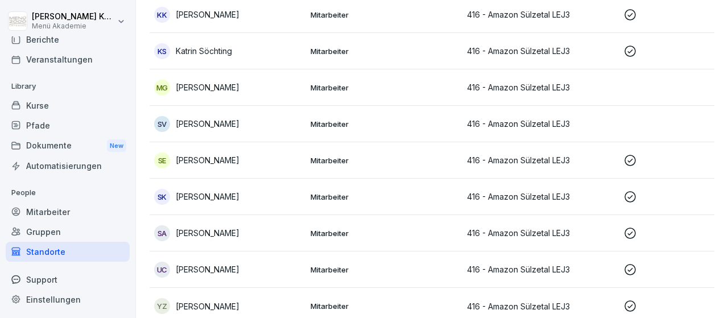
click at [197, 233] on p "[PERSON_NAME]" at bounding box center [208, 233] width 64 height 12
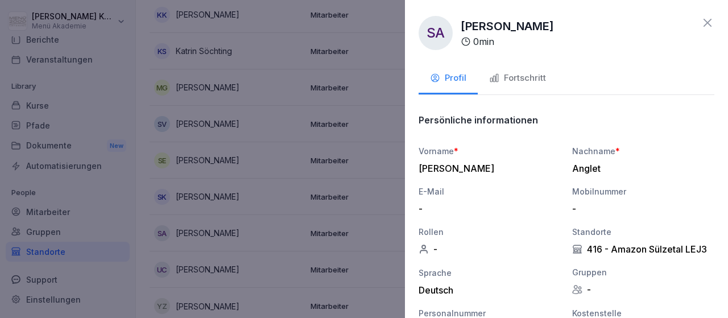
click at [533, 77] on div "Fortschritt" at bounding box center [517, 78] width 57 height 13
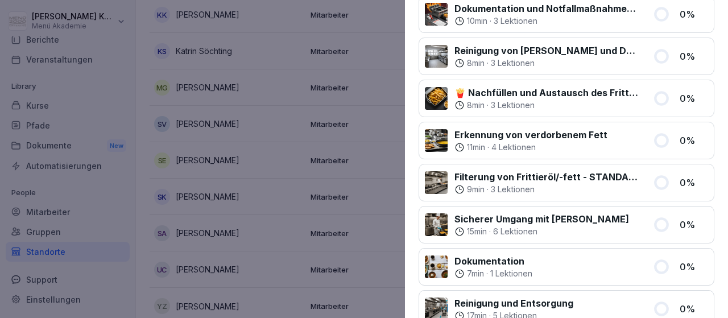
scroll to position [0, 0]
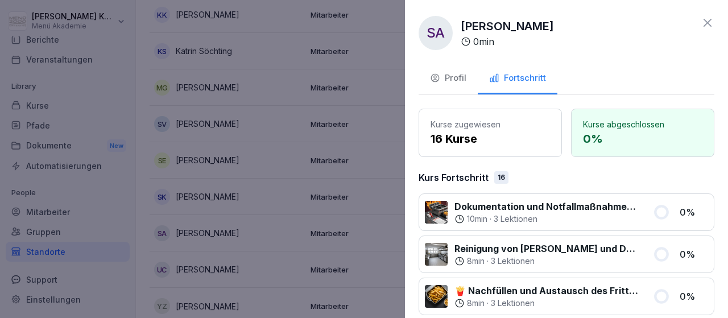
click at [455, 79] on div "Profil" at bounding box center [448, 78] width 36 height 13
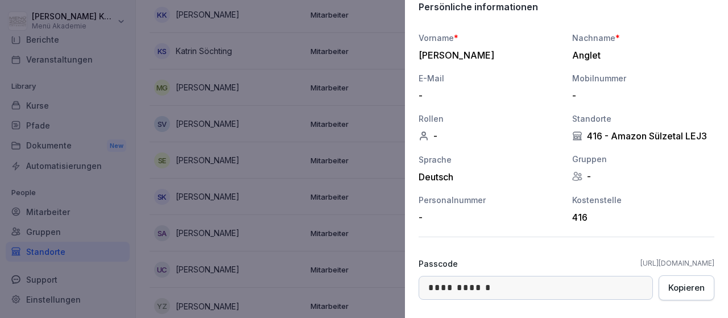
scroll to position [181, 0]
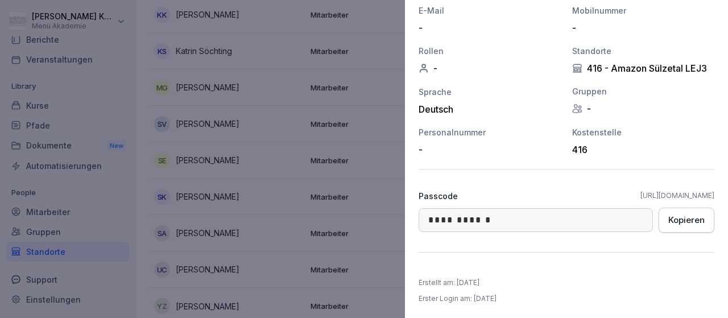
click at [641, 195] on link "[URL][DOMAIN_NAME]" at bounding box center [678, 196] width 74 height 10
drag, startPoint x: 560, startPoint y: 192, endPoint x: 714, endPoint y: 194, distance: 153.6
click at [715, 195] on div "**********" at bounding box center [566, 159] width 323 height 318
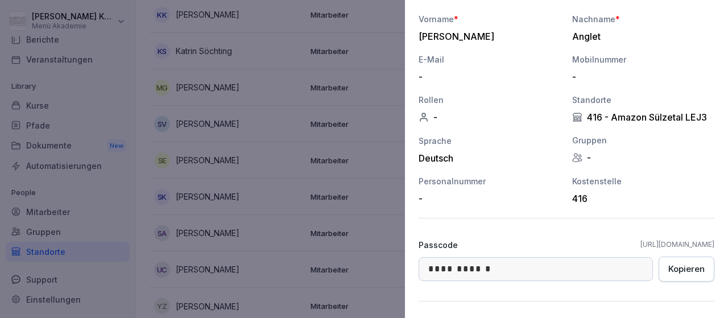
scroll to position [0, 0]
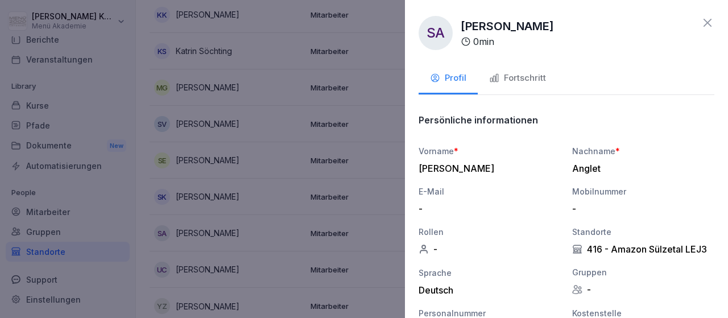
click at [707, 20] on icon at bounding box center [708, 23] width 14 height 14
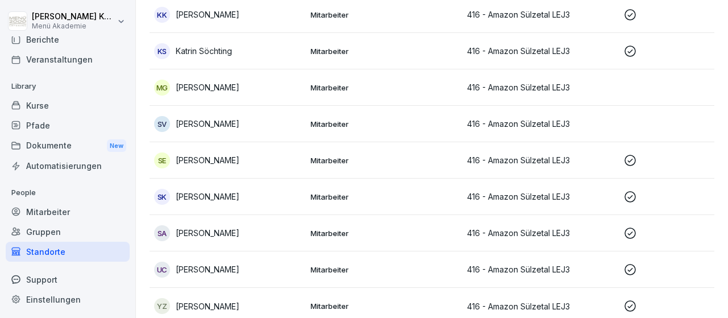
scroll to position [330, 0]
click at [327, 266] on p "Mitarbeiter" at bounding box center [384, 270] width 147 height 10
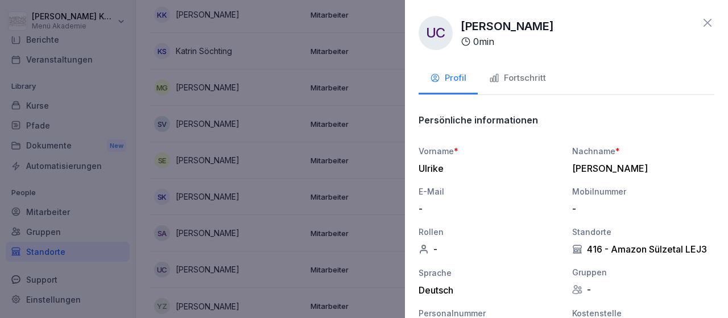
click at [530, 79] on div "Fortschritt" at bounding box center [517, 78] width 57 height 13
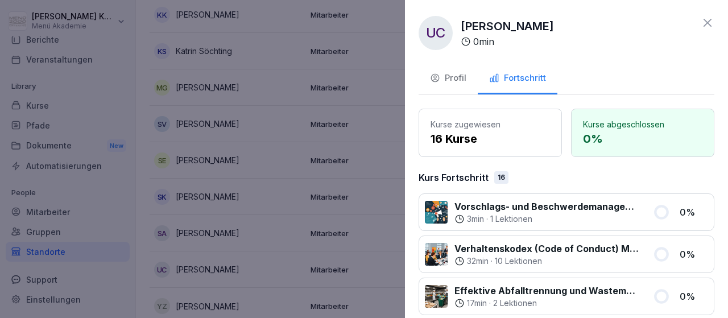
drag, startPoint x: 709, startPoint y: 22, endPoint x: 505, endPoint y: 103, distance: 219.6
click at [705, 23] on icon at bounding box center [708, 23] width 14 height 14
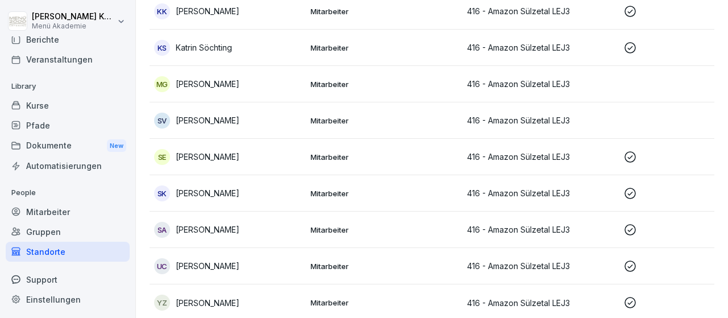
scroll to position [335, 0]
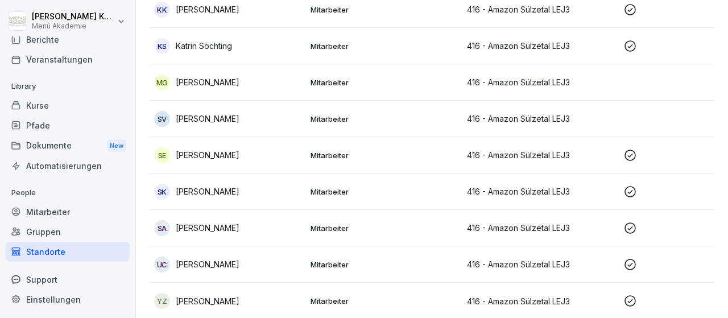
click at [329, 300] on p "Mitarbeiter" at bounding box center [384, 301] width 147 height 10
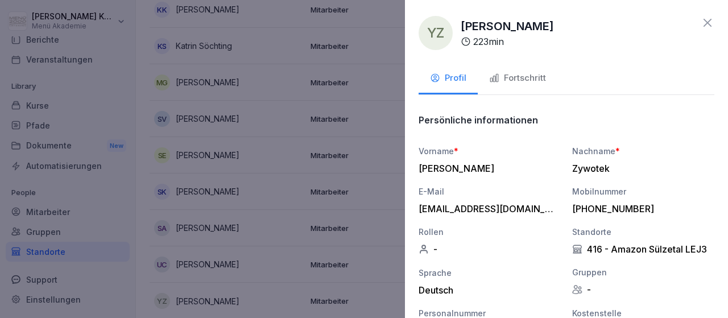
click at [535, 75] on div "Fortschritt" at bounding box center [517, 78] width 57 height 13
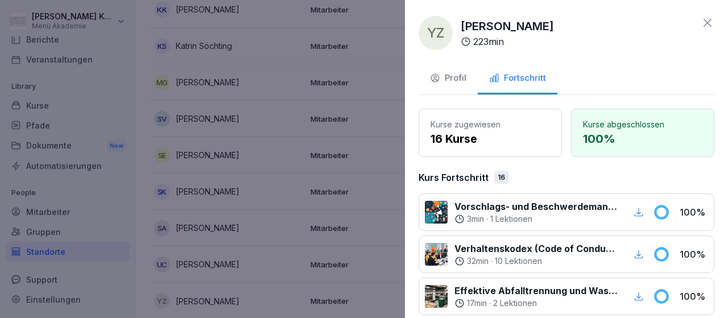
click at [713, 18] on icon at bounding box center [708, 23] width 14 height 14
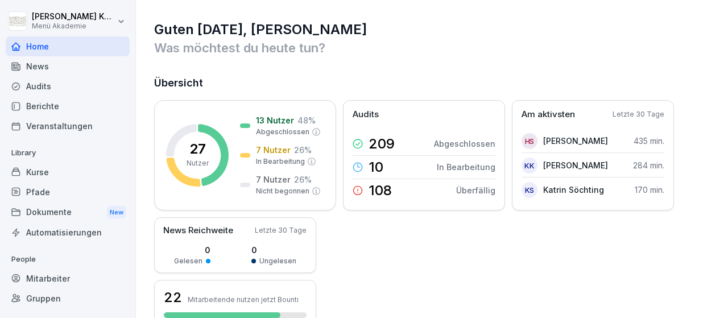
scroll to position [66, 0]
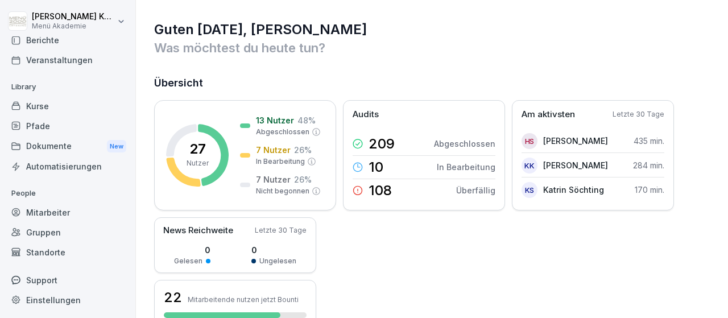
click at [48, 279] on div "Support" at bounding box center [68, 280] width 124 height 20
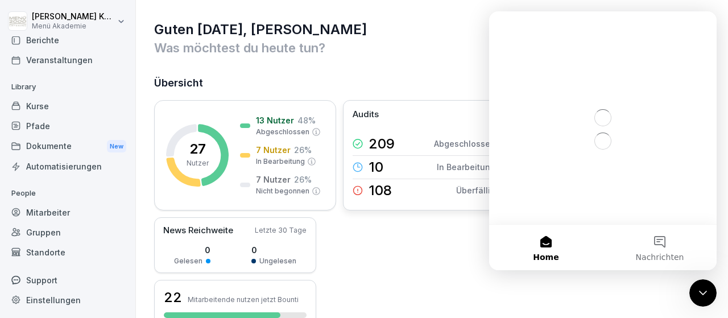
scroll to position [0, 0]
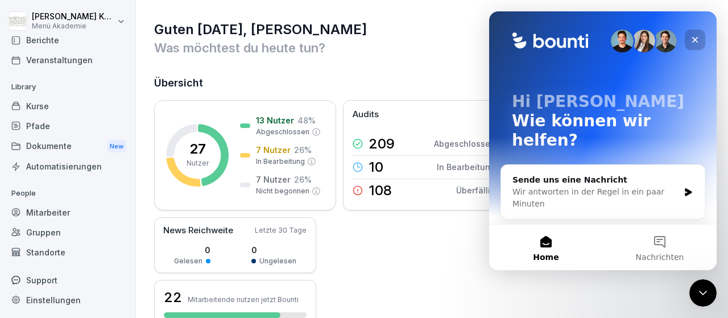
click at [697, 35] on div "Schließen" at bounding box center [695, 40] width 20 height 20
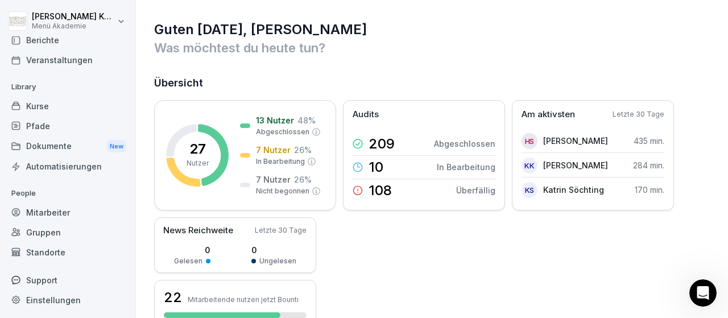
click at [53, 253] on div "Standorte" at bounding box center [68, 252] width 124 height 20
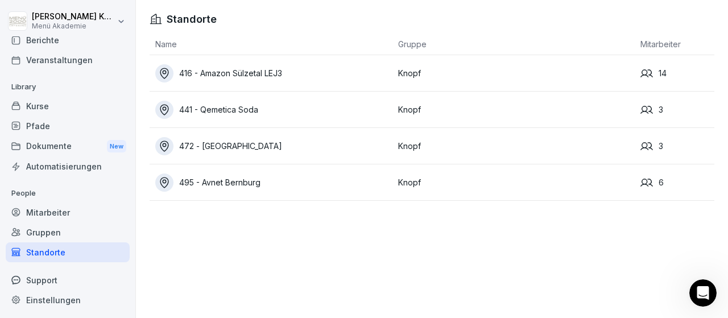
click at [51, 214] on div "Mitarbeiter" at bounding box center [68, 213] width 124 height 20
